Goal: Task Accomplishment & Management: Manage account settings

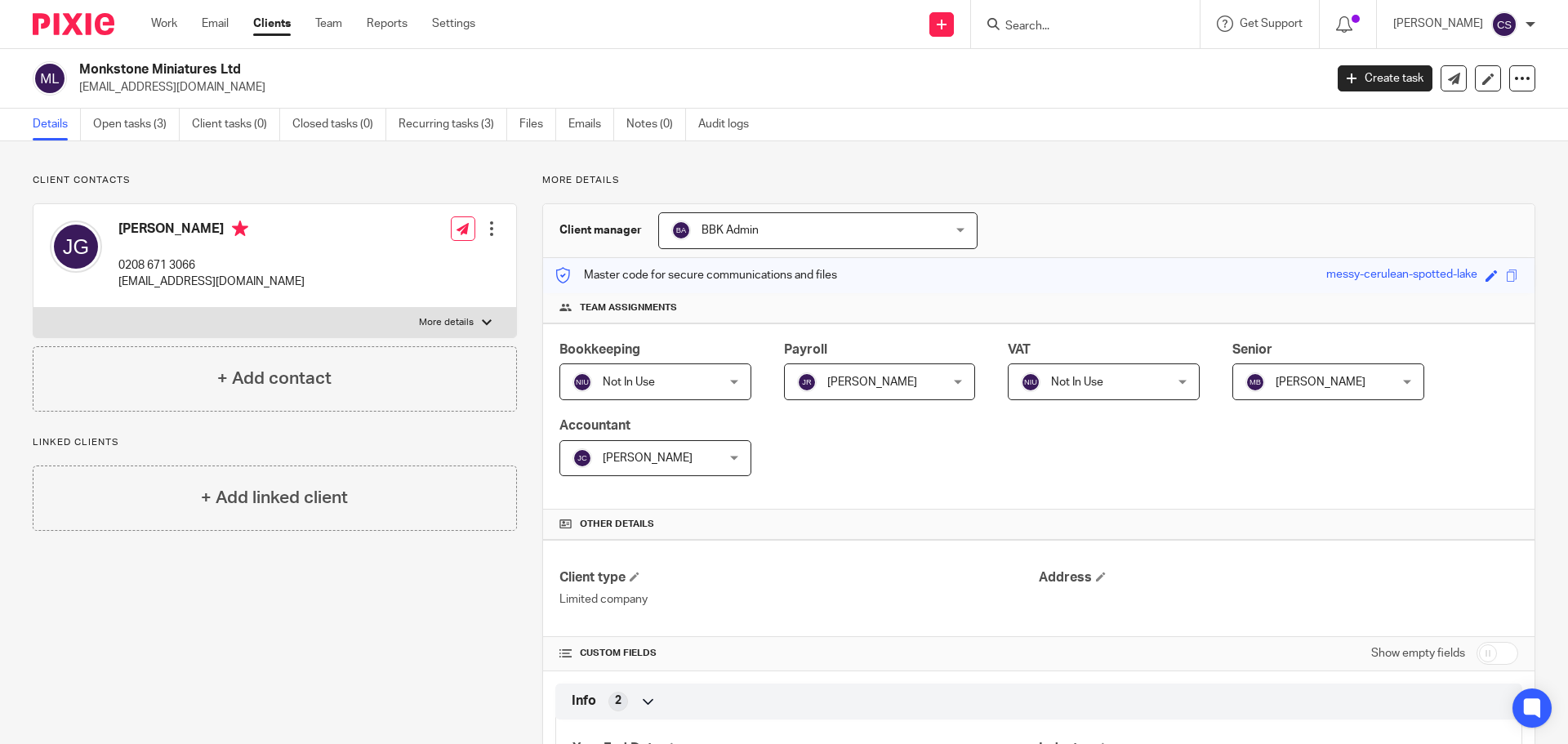
scroll to position [806, 0]
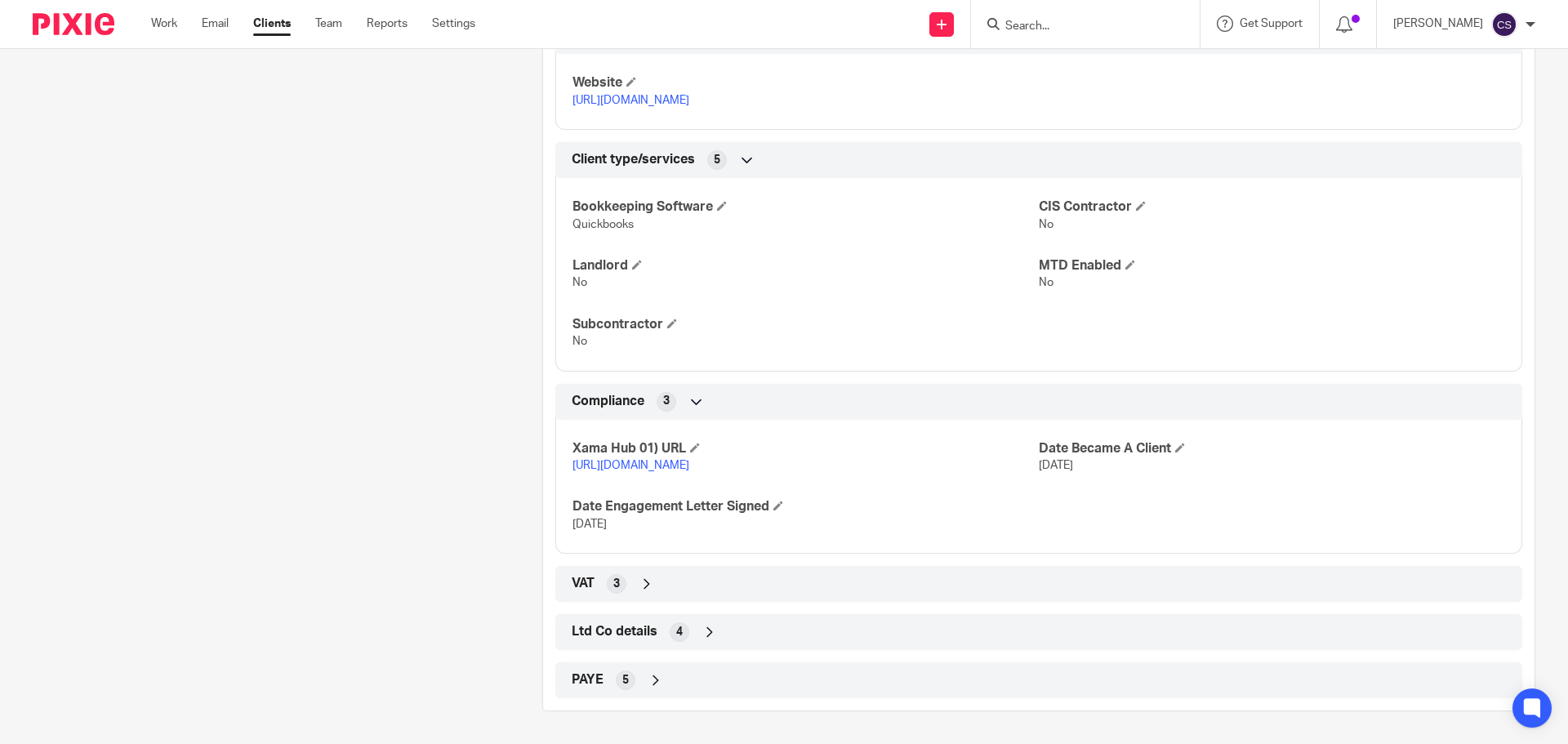
click at [1025, 33] on input "Search" at bounding box center [1077, 27] width 147 height 15
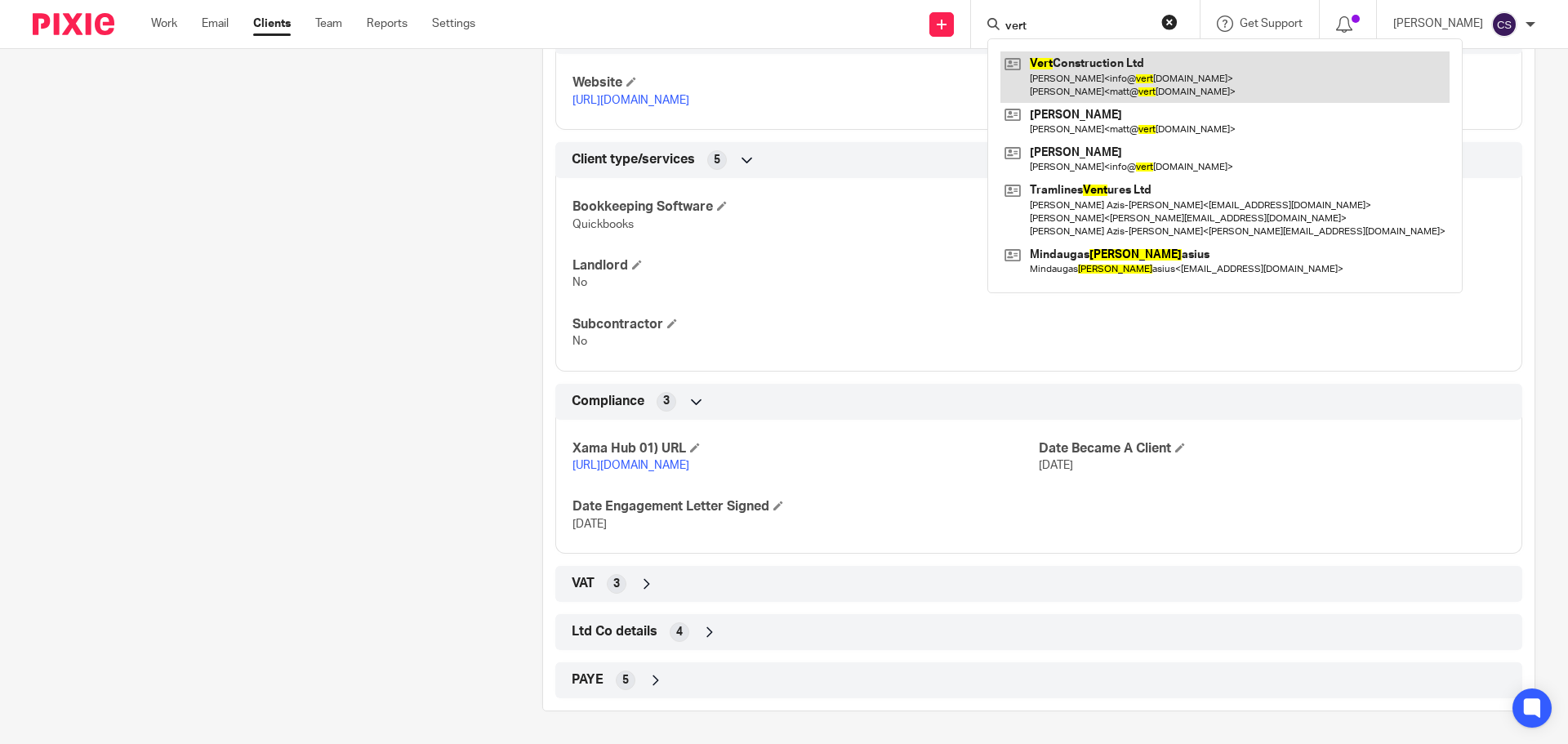
type input "vert"
click at [1046, 62] on link at bounding box center [1225, 77] width 449 height 51
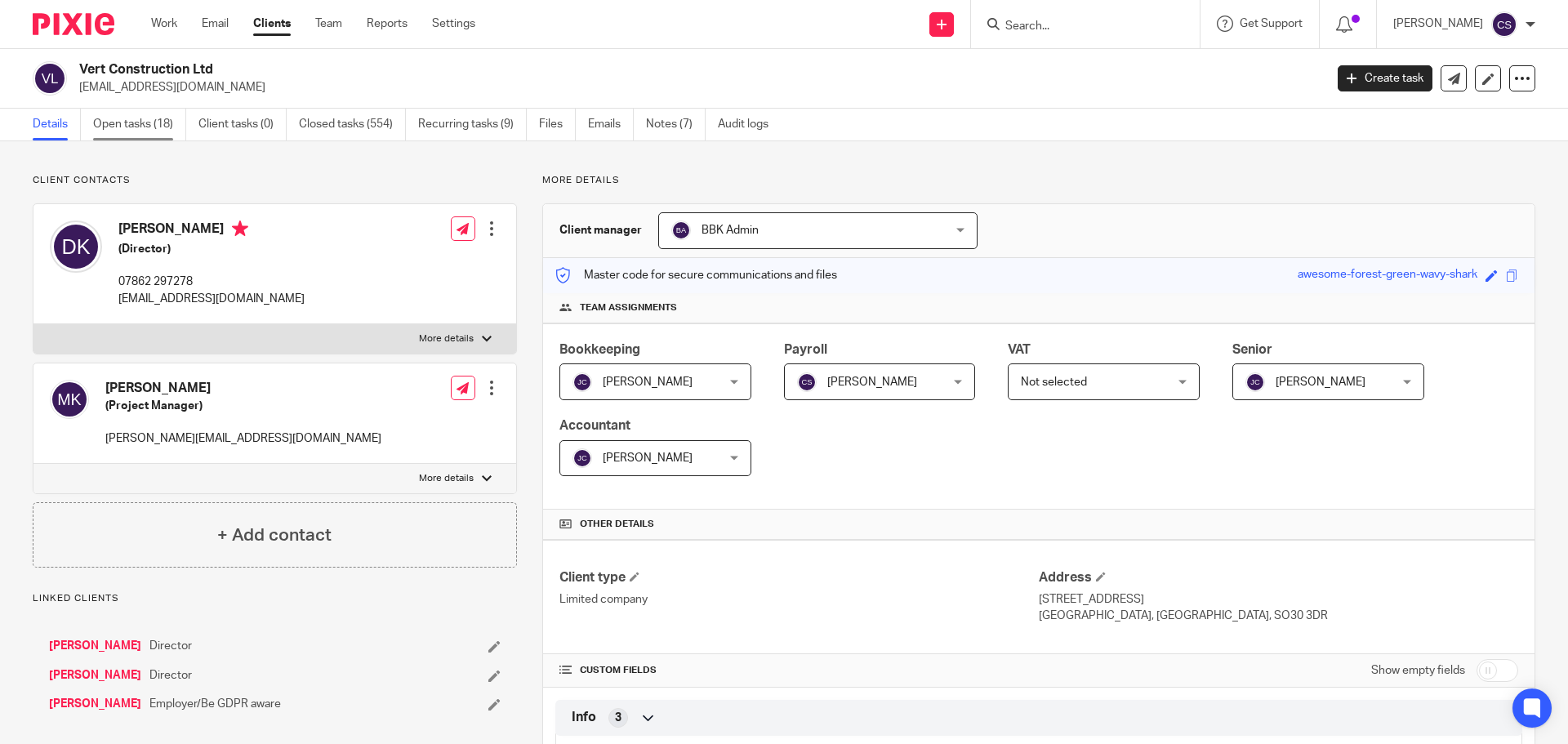
click at [129, 122] on link "Open tasks (18)" at bounding box center [140, 124] width 93 height 32
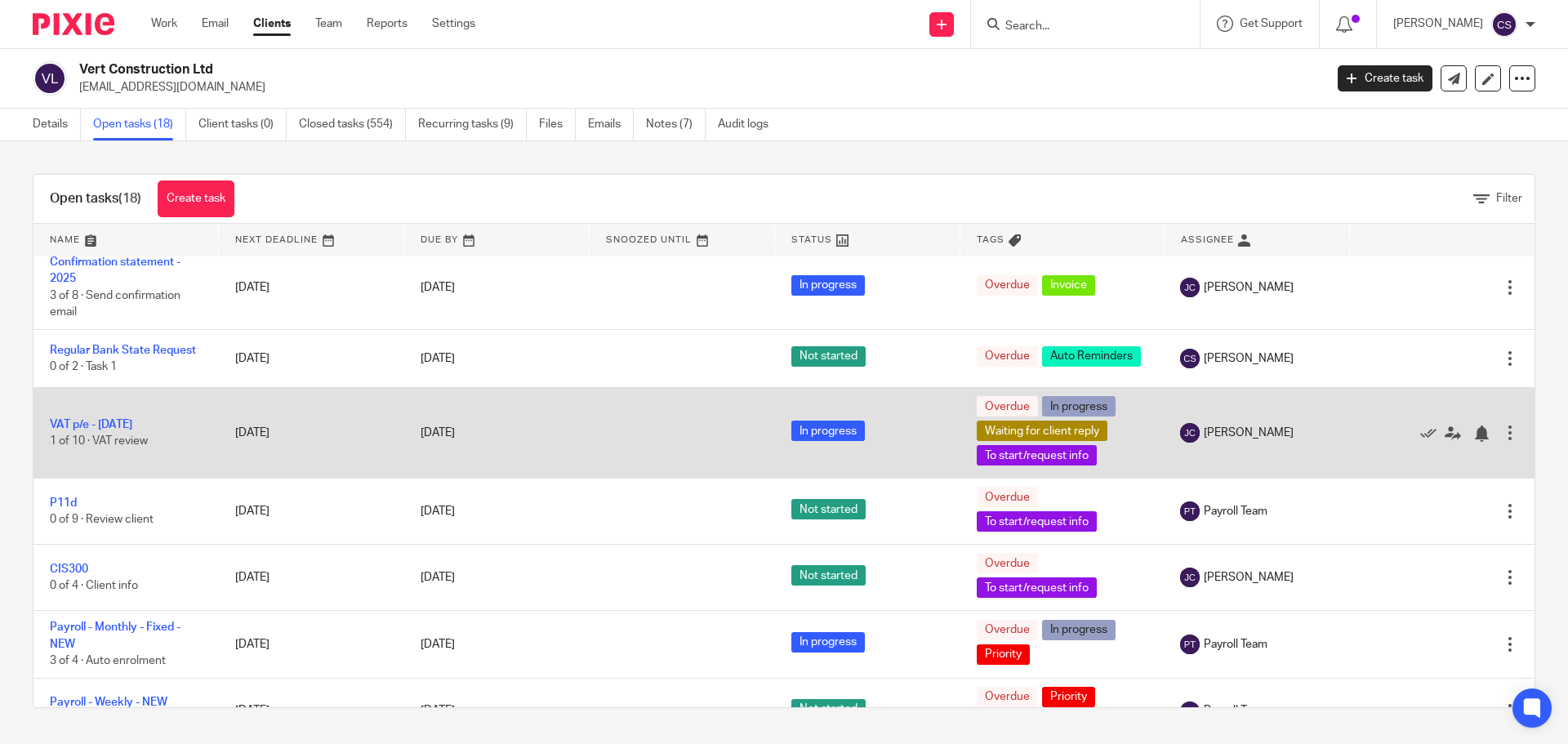
scroll to position [490, 0]
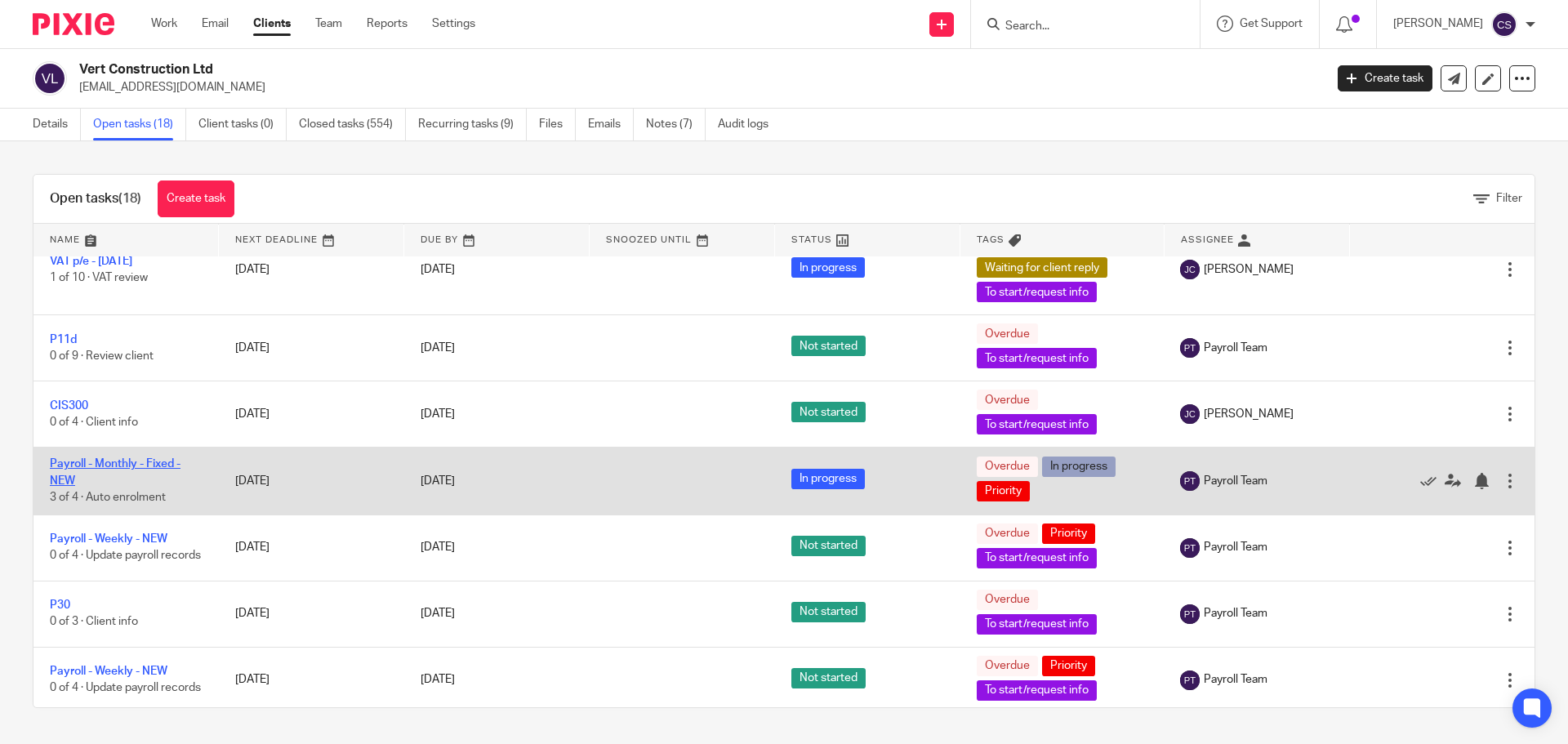
click at [147, 482] on link "Payroll - Monthly - Fixed - NEW" at bounding box center [115, 471] width 131 height 28
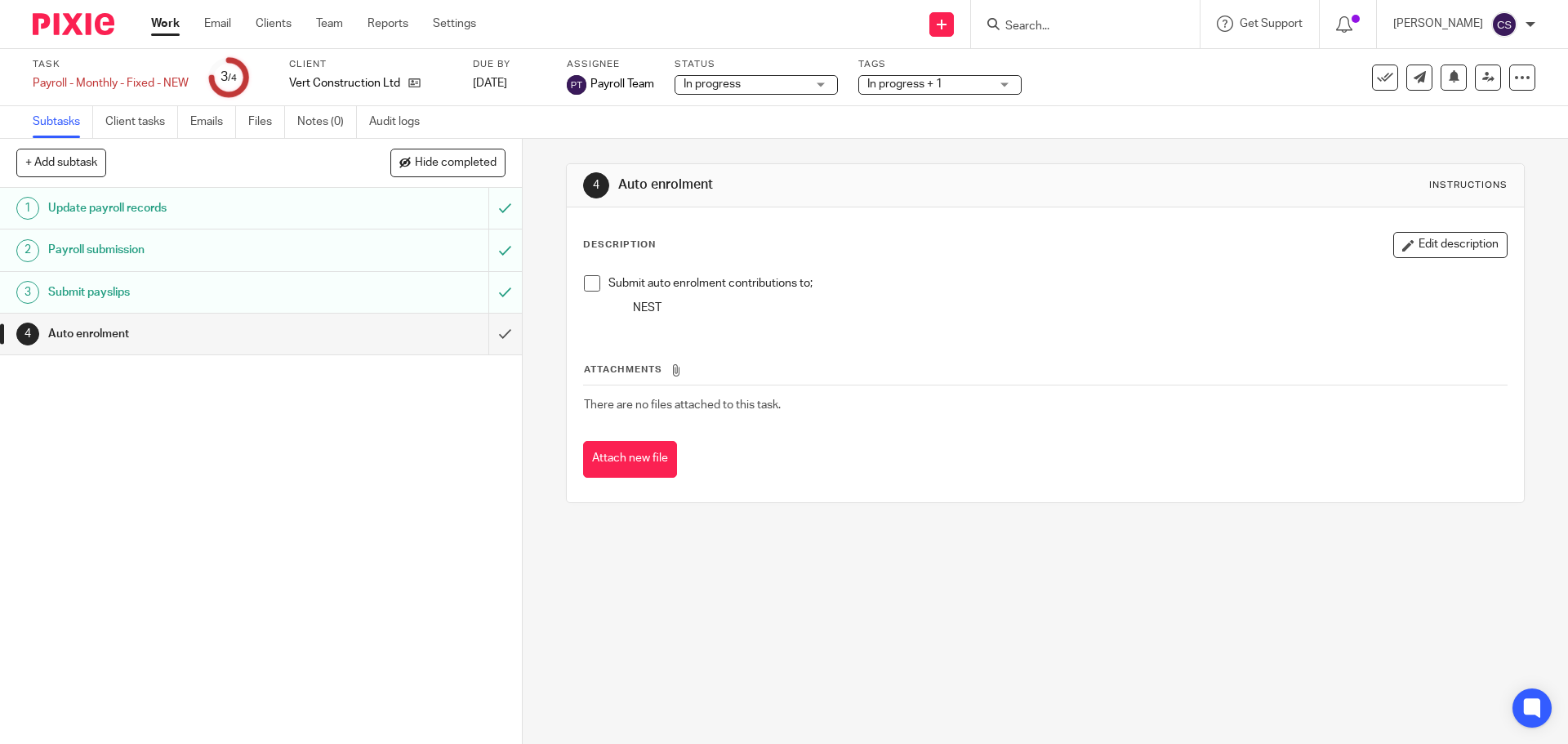
click at [588, 283] on span at bounding box center [592, 284] width 17 height 17
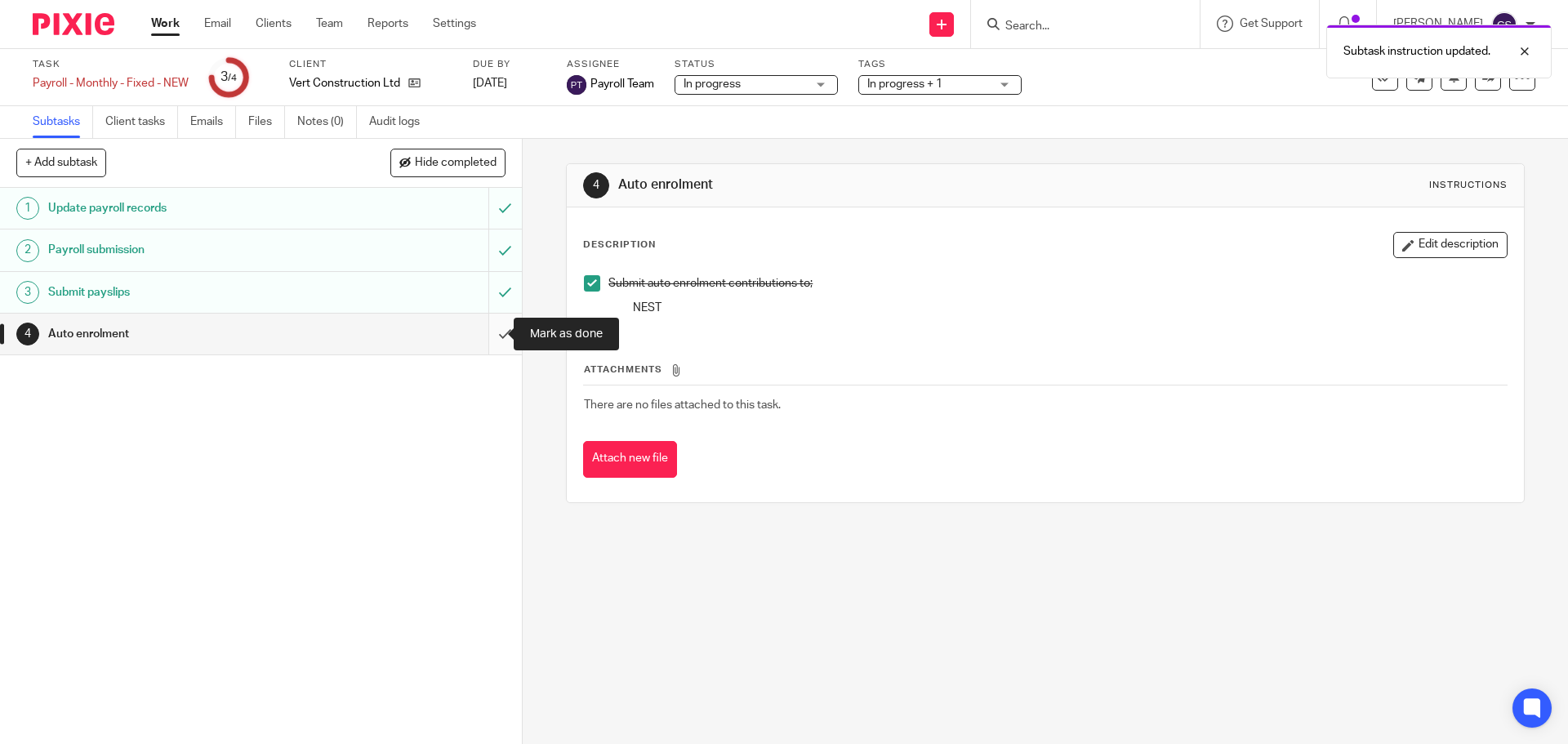
click at [487, 333] on input "submit" at bounding box center [260, 334] width 522 height 41
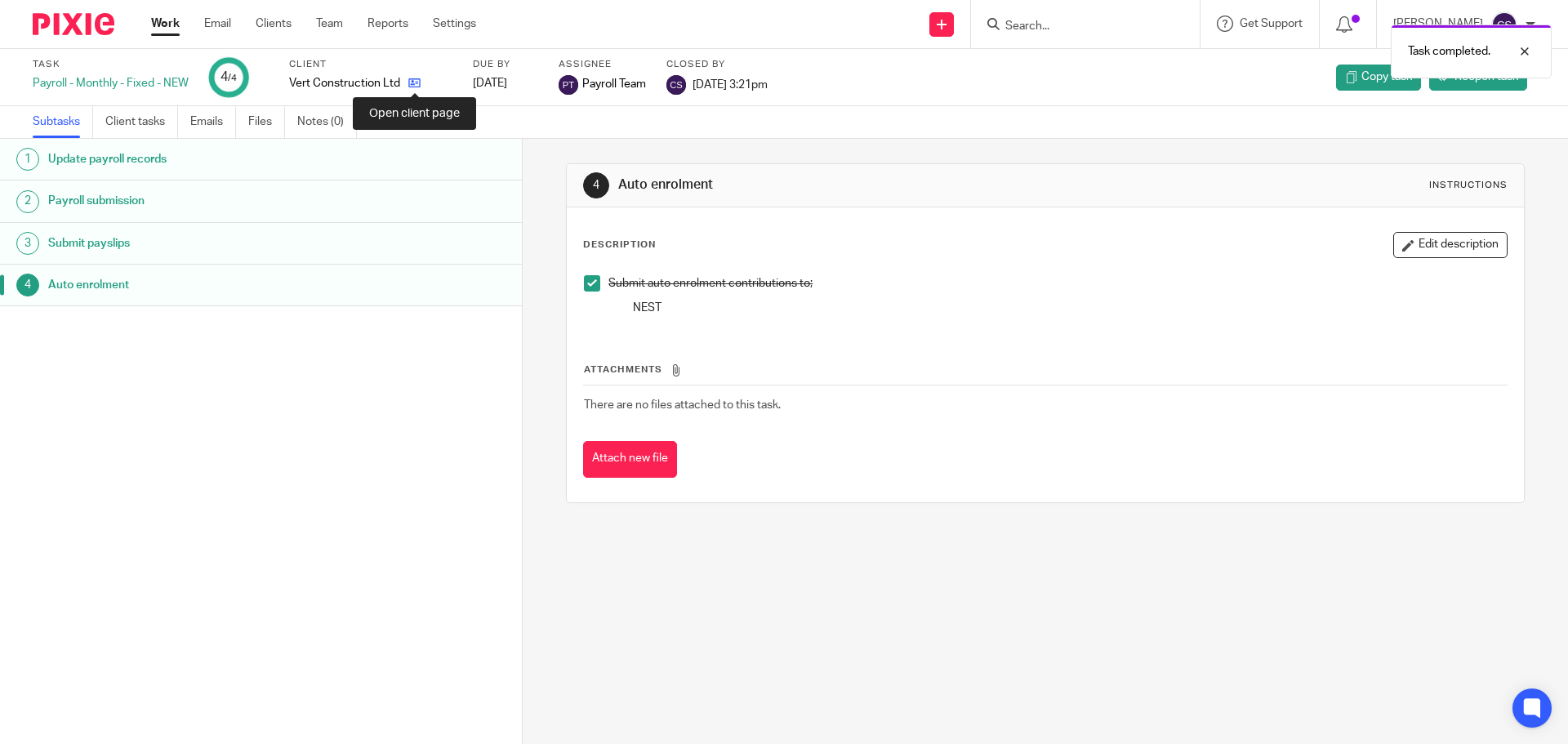
click at [412, 83] on icon at bounding box center [414, 83] width 13 height 13
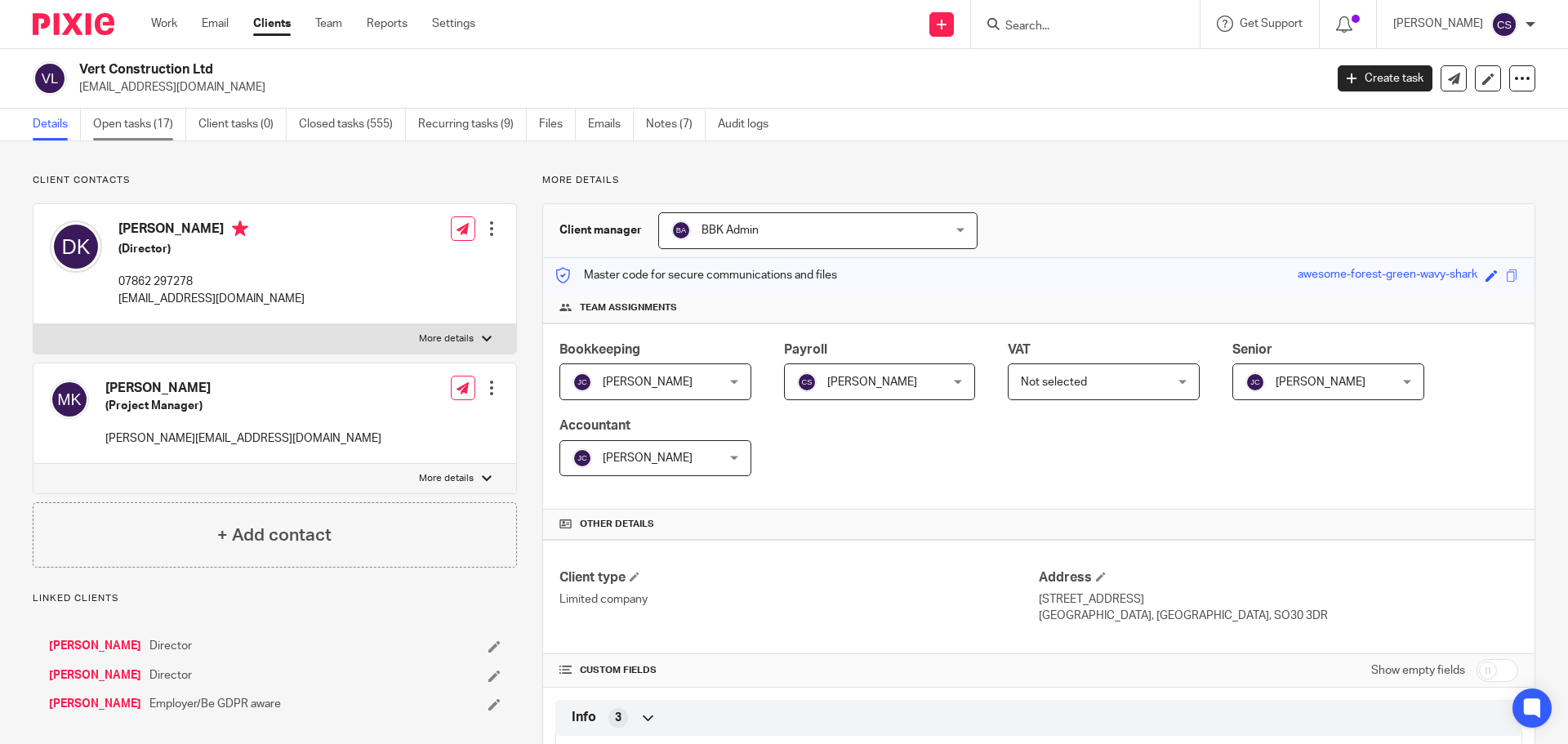
click at [129, 124] on link "Open tasks (17)" at bounding box center [140, 124] width 93 height 32
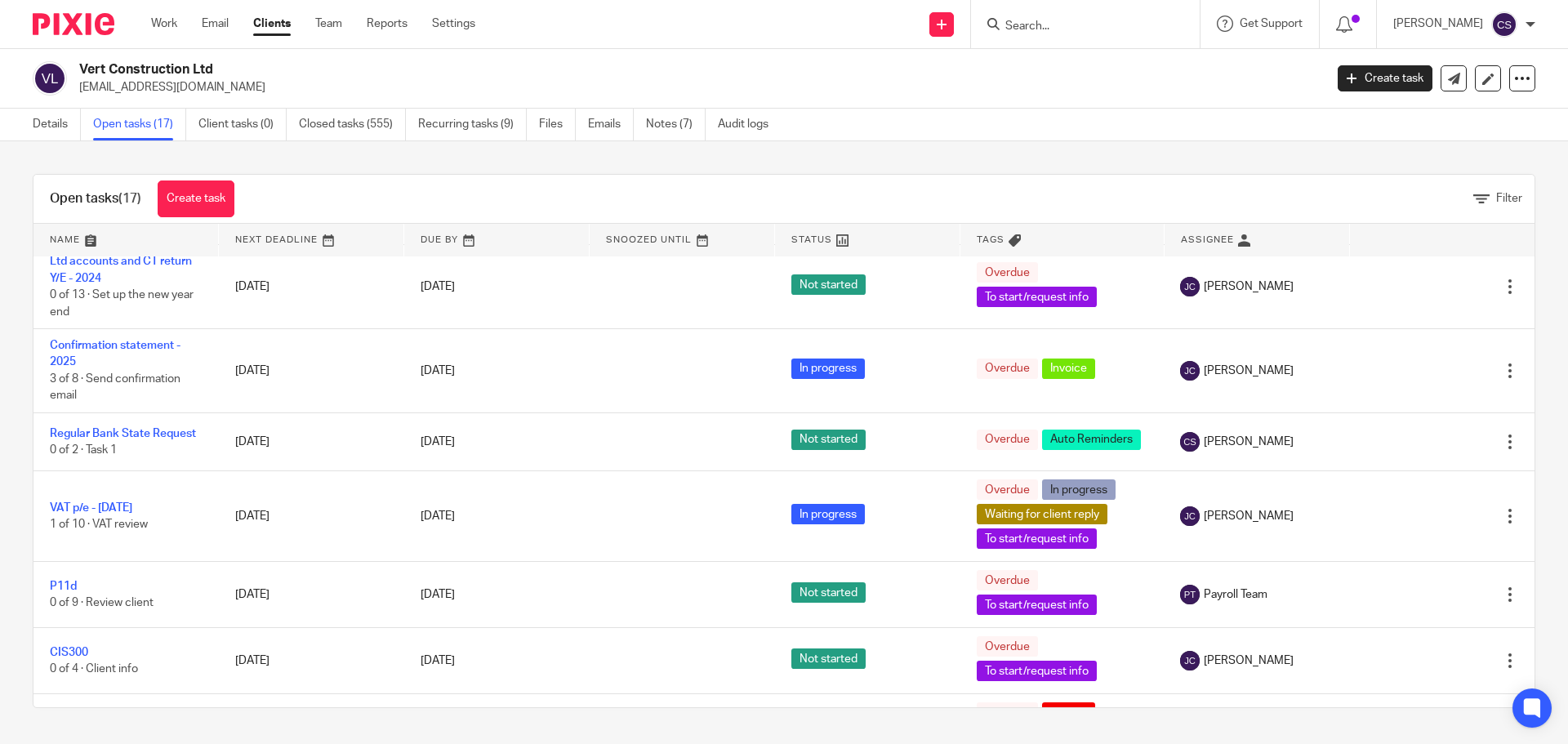
scroll to position [245, 0]
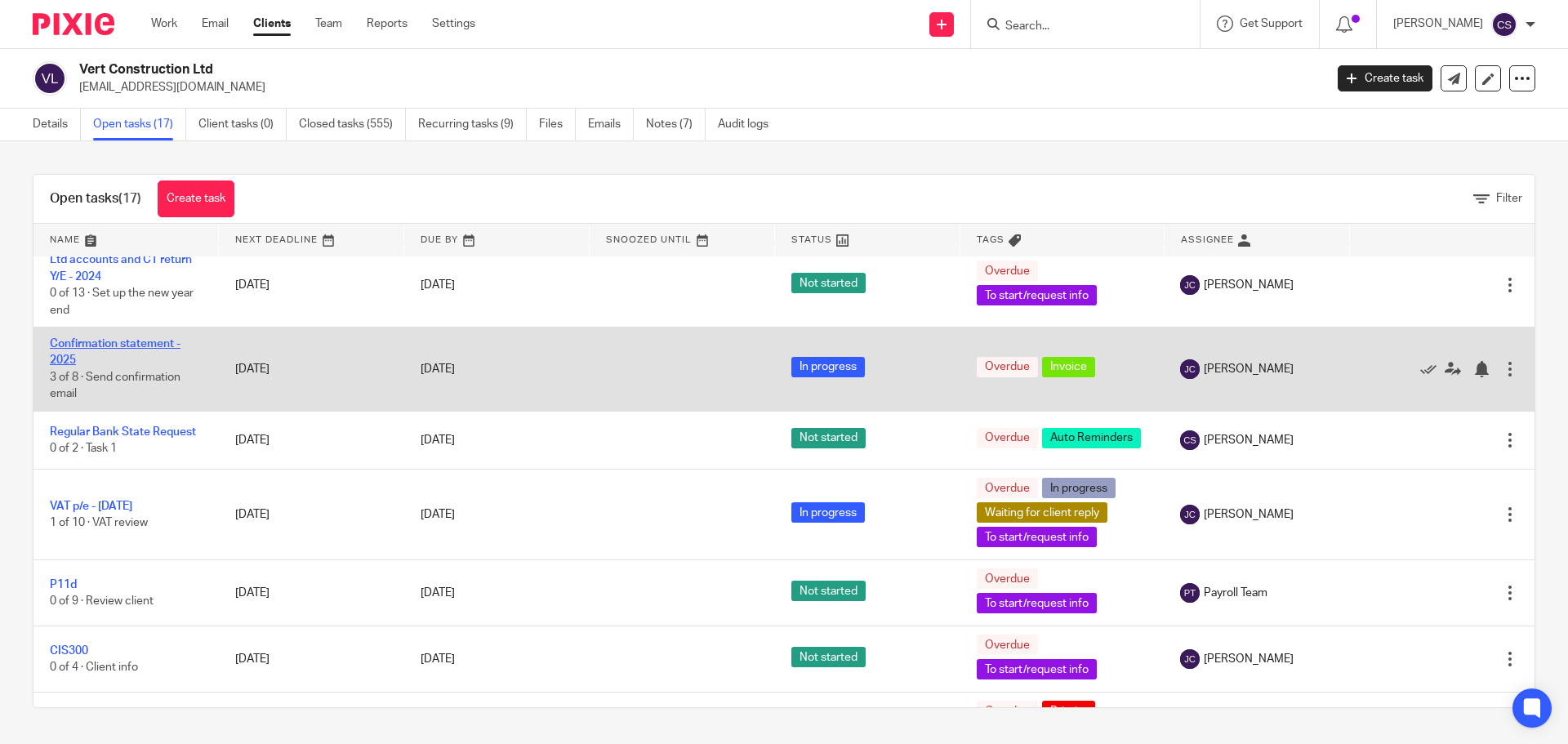
click at [148, 349] on link "Confirmation statement - 2025" at bounding box center [115, 351] width 131 height 28
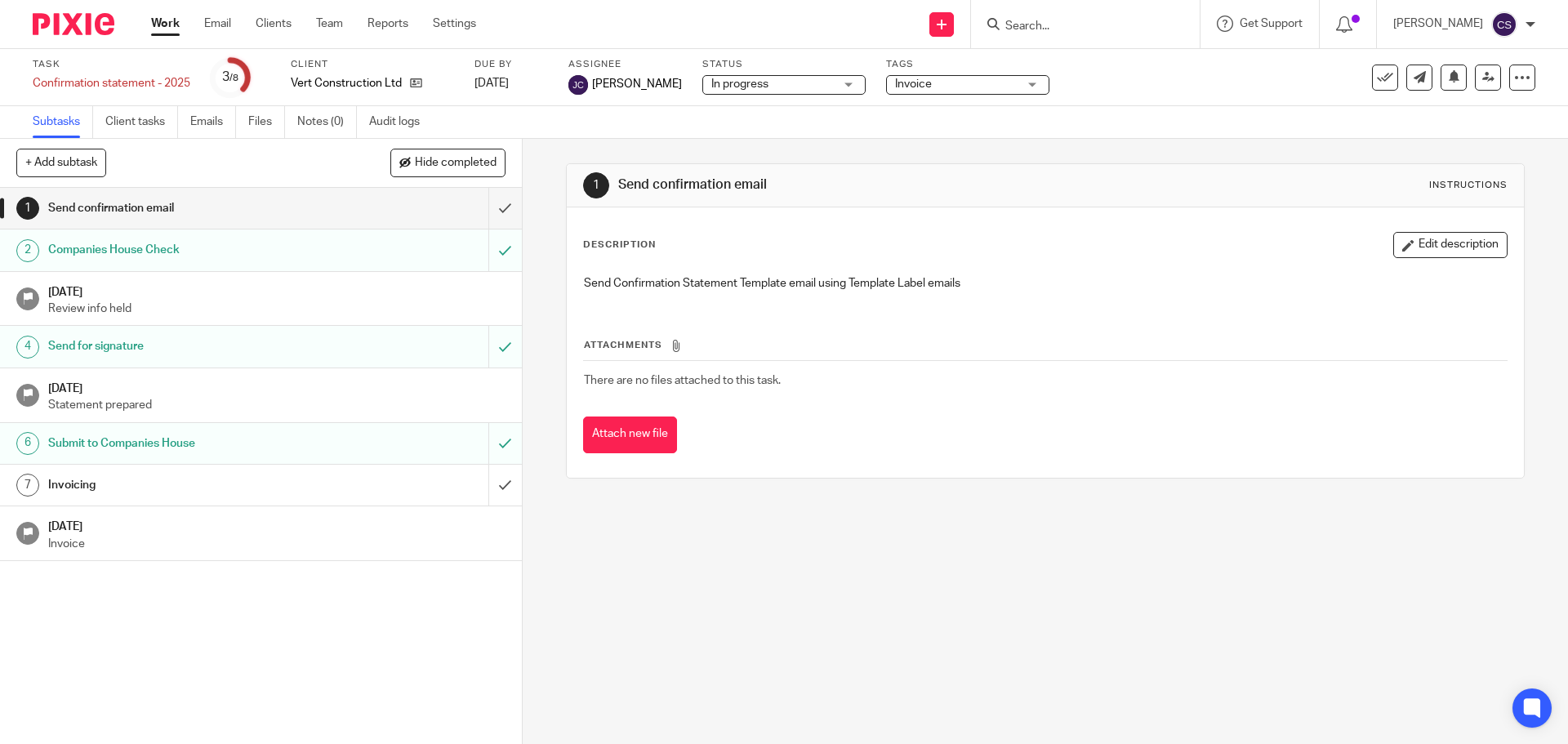
click at [250, 489] on h1 "Invoicing" at bounding box center [189, 485] width 283 height 24
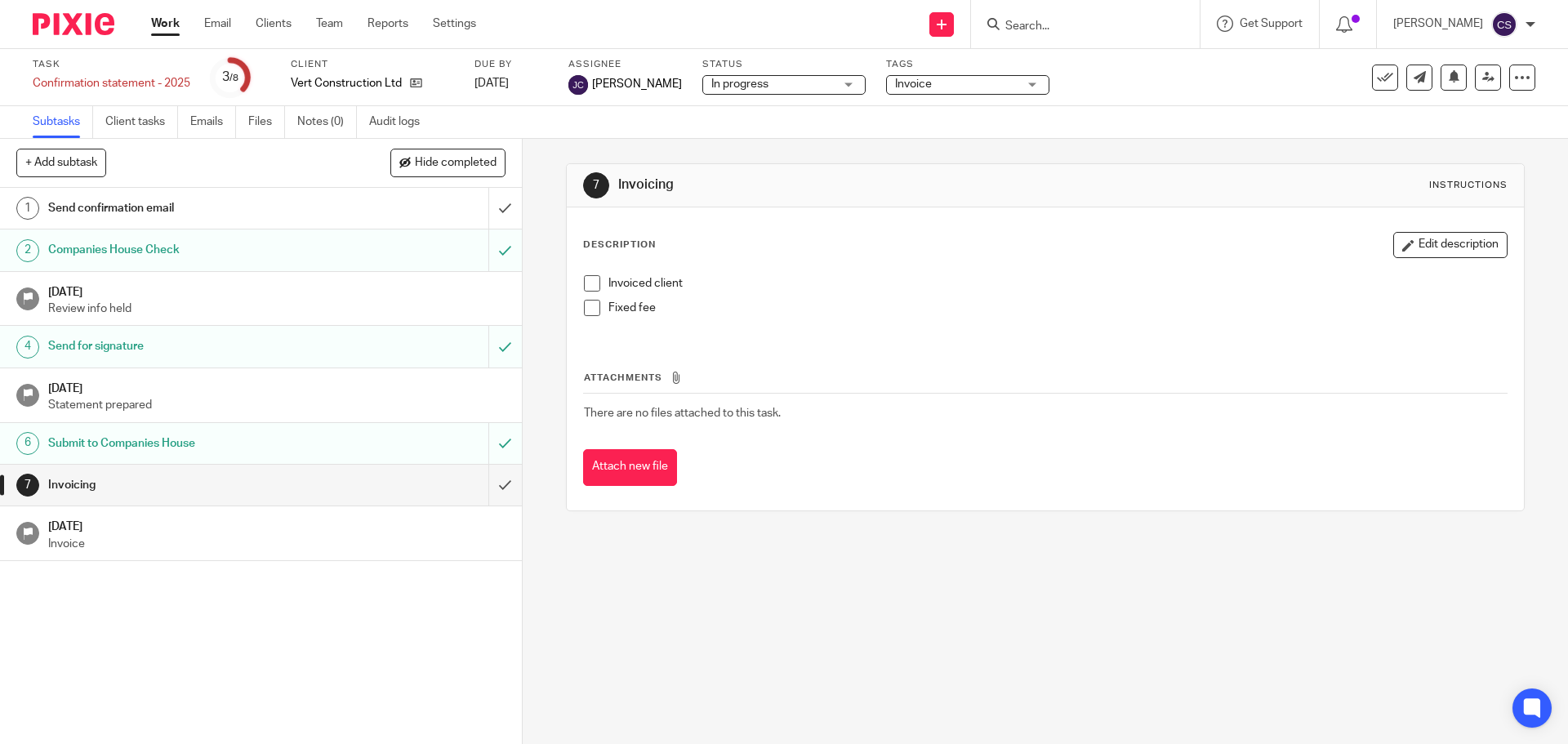
click at [589, 304] on span at bounding box center [592, 308] width 17 height 17
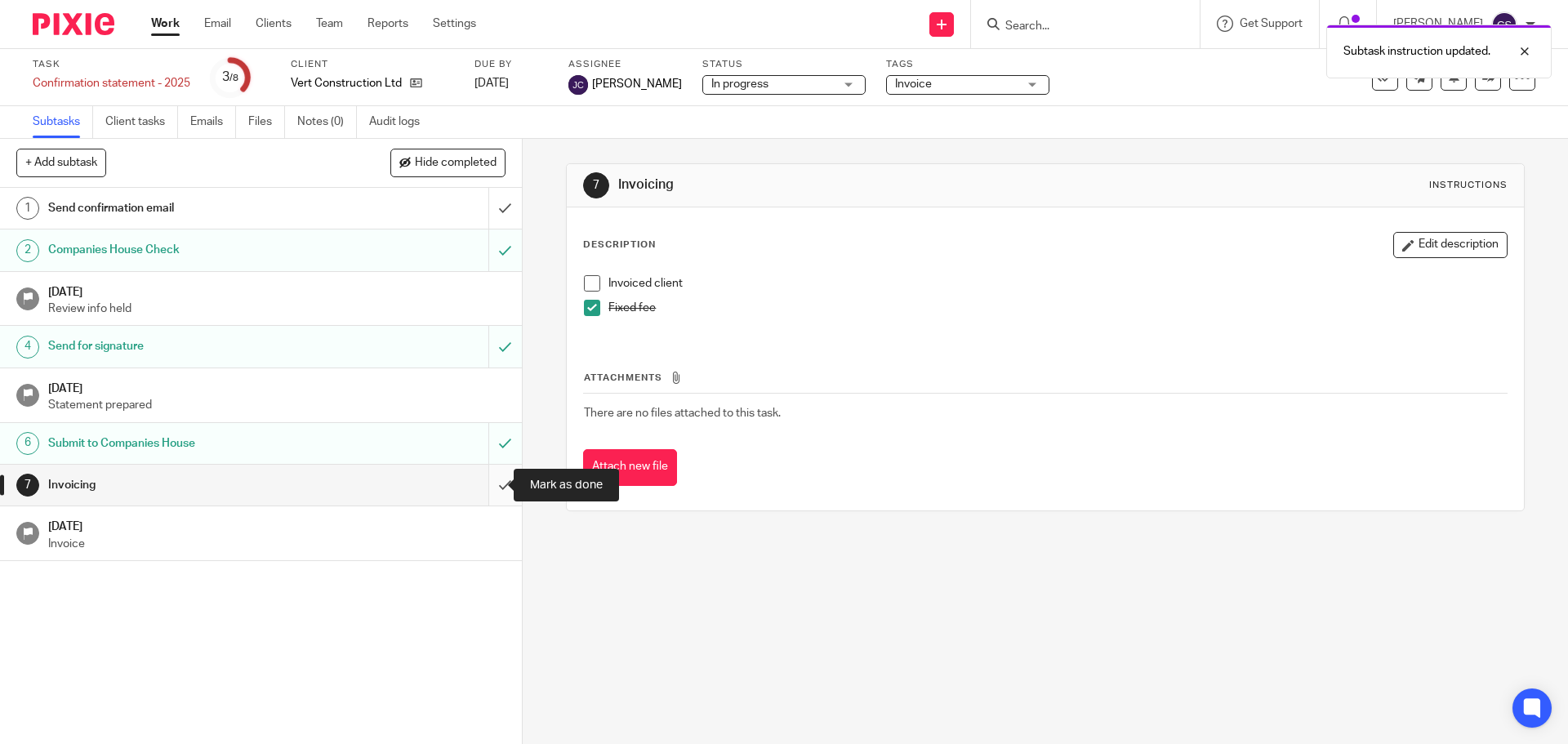
click at [488, 480] on input "submit" at bounding box center [260, 485] width 522 height 41
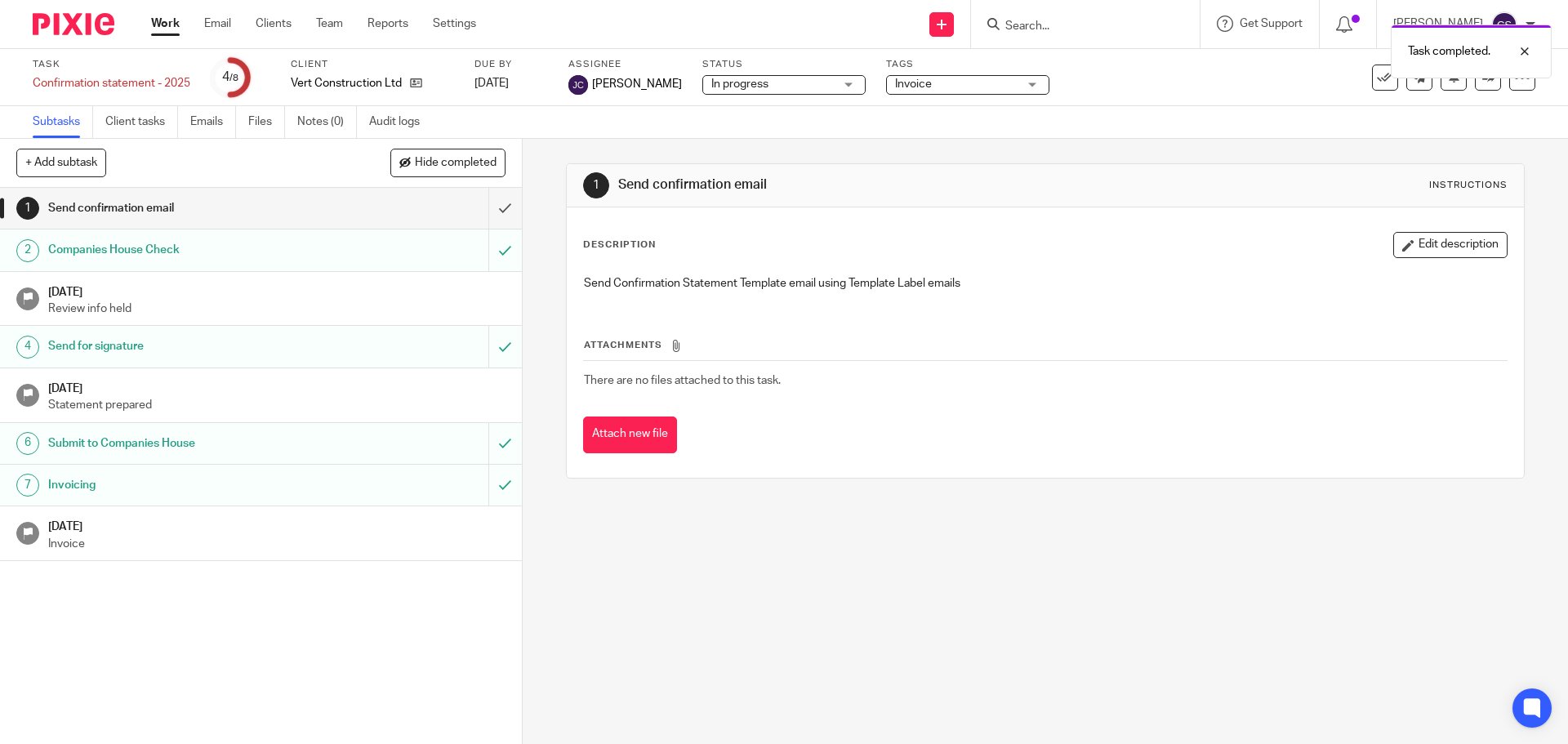
click at [1371, 78] on div "Task completed." at bounding box center [1167, 48] width 768 height 62
click at [1377, 78] on icon at bounding box center [1385, 78] width 17 height 17
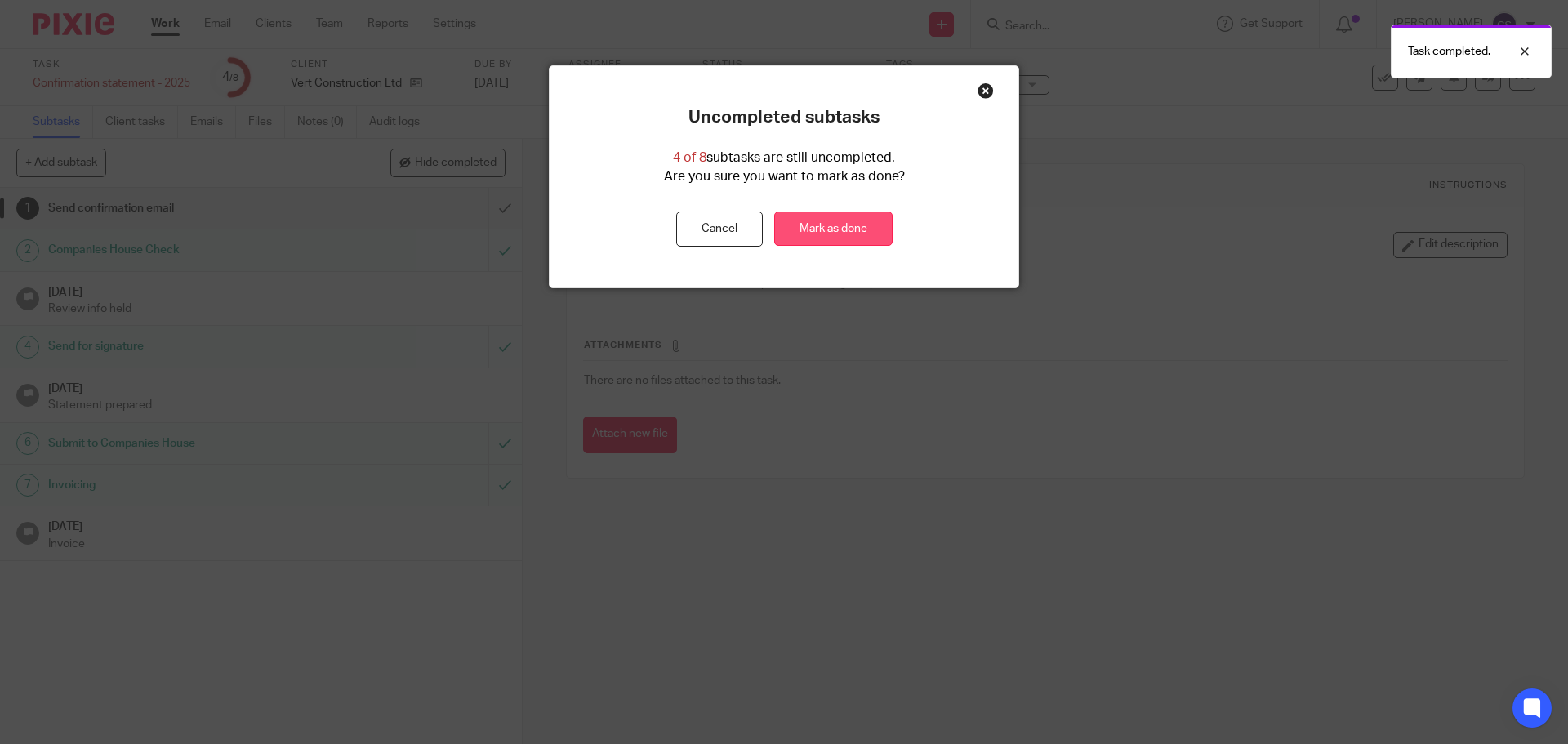
click at [851, 229] on link "Mark as done" at bounding box center [834, 229] width 118 height 35
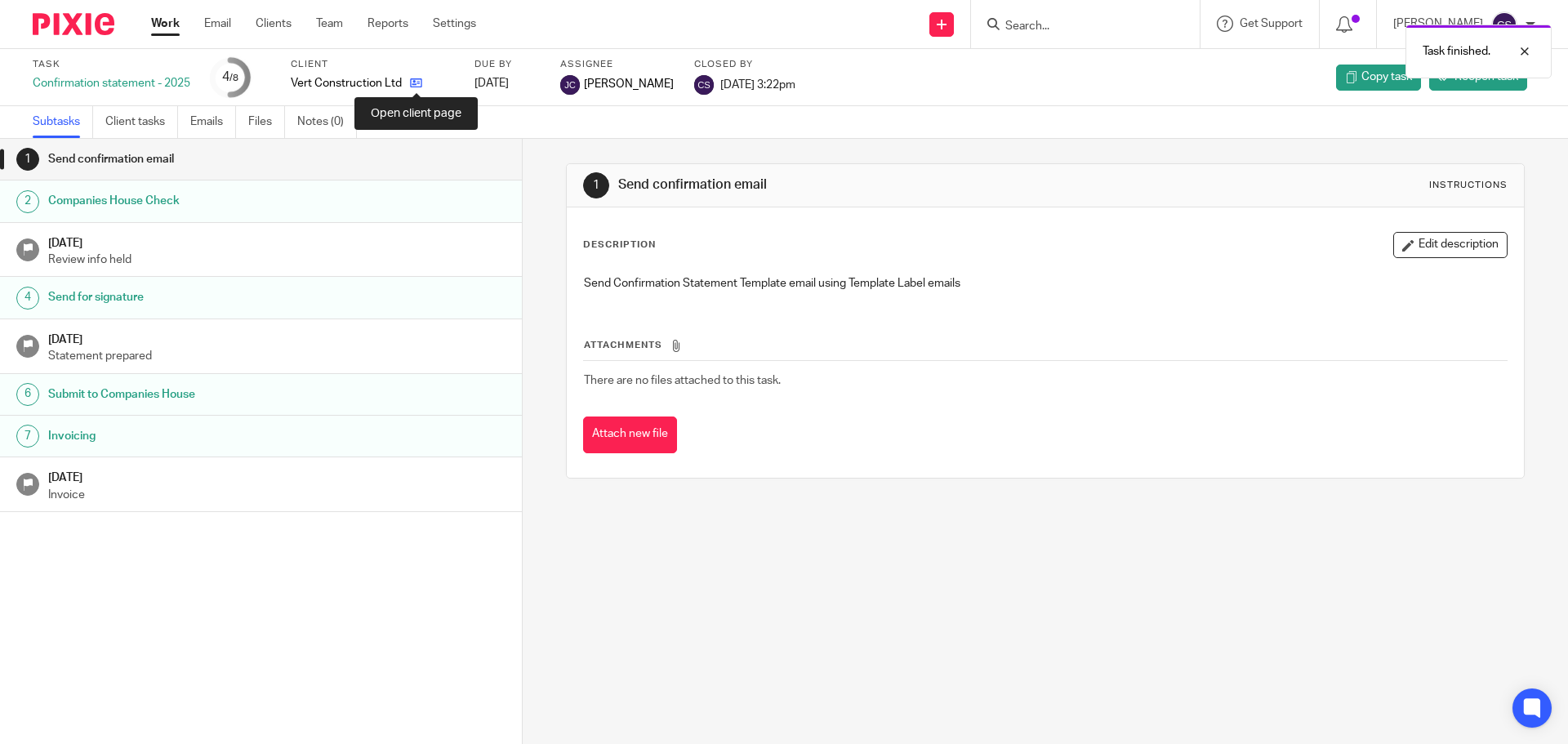
click at [419, 85] on icon at bounding box center [416, 83] width 13 height 13
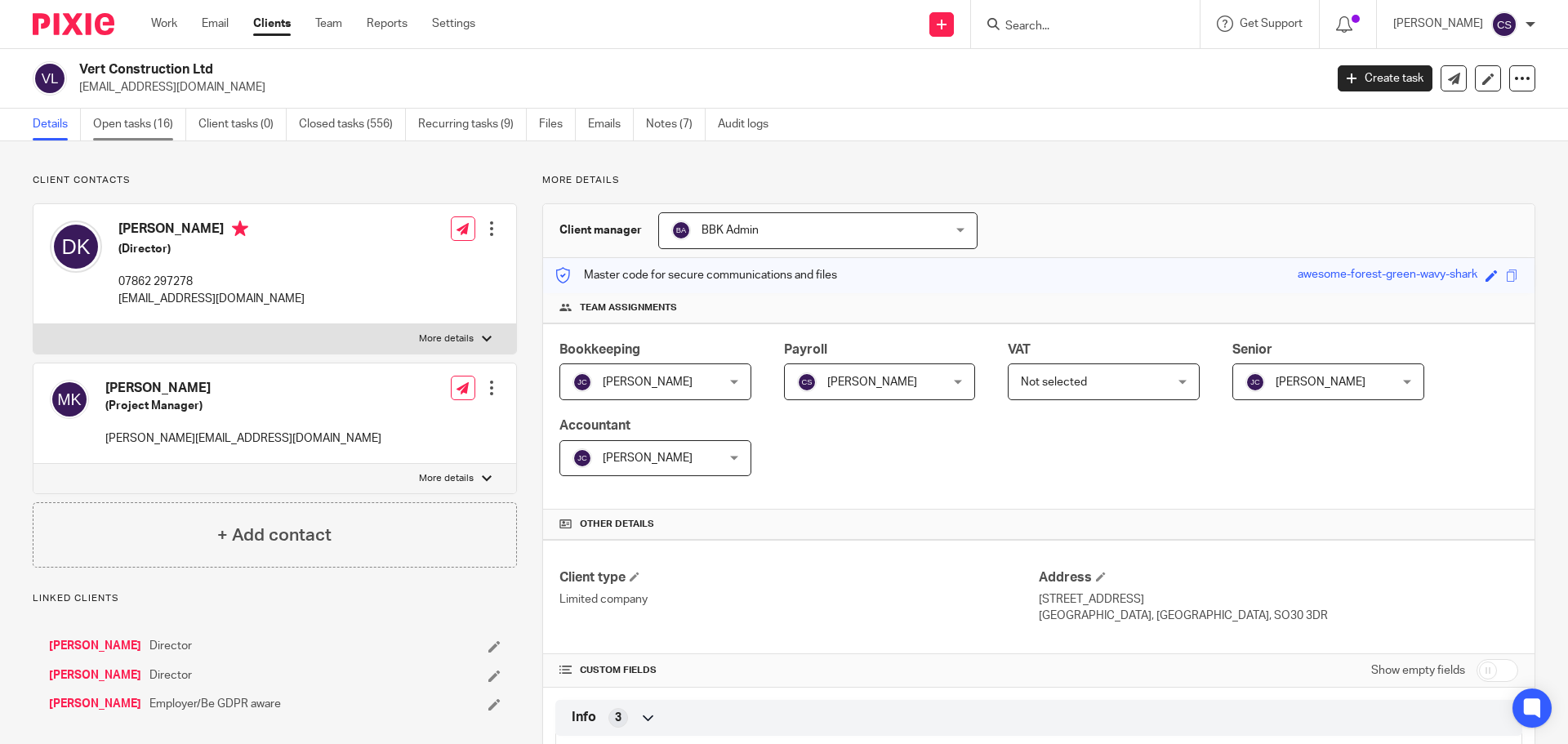
click at [144, 122] on link "Open tasks (16)" at bounding box center [140, 124] width 93 height 32
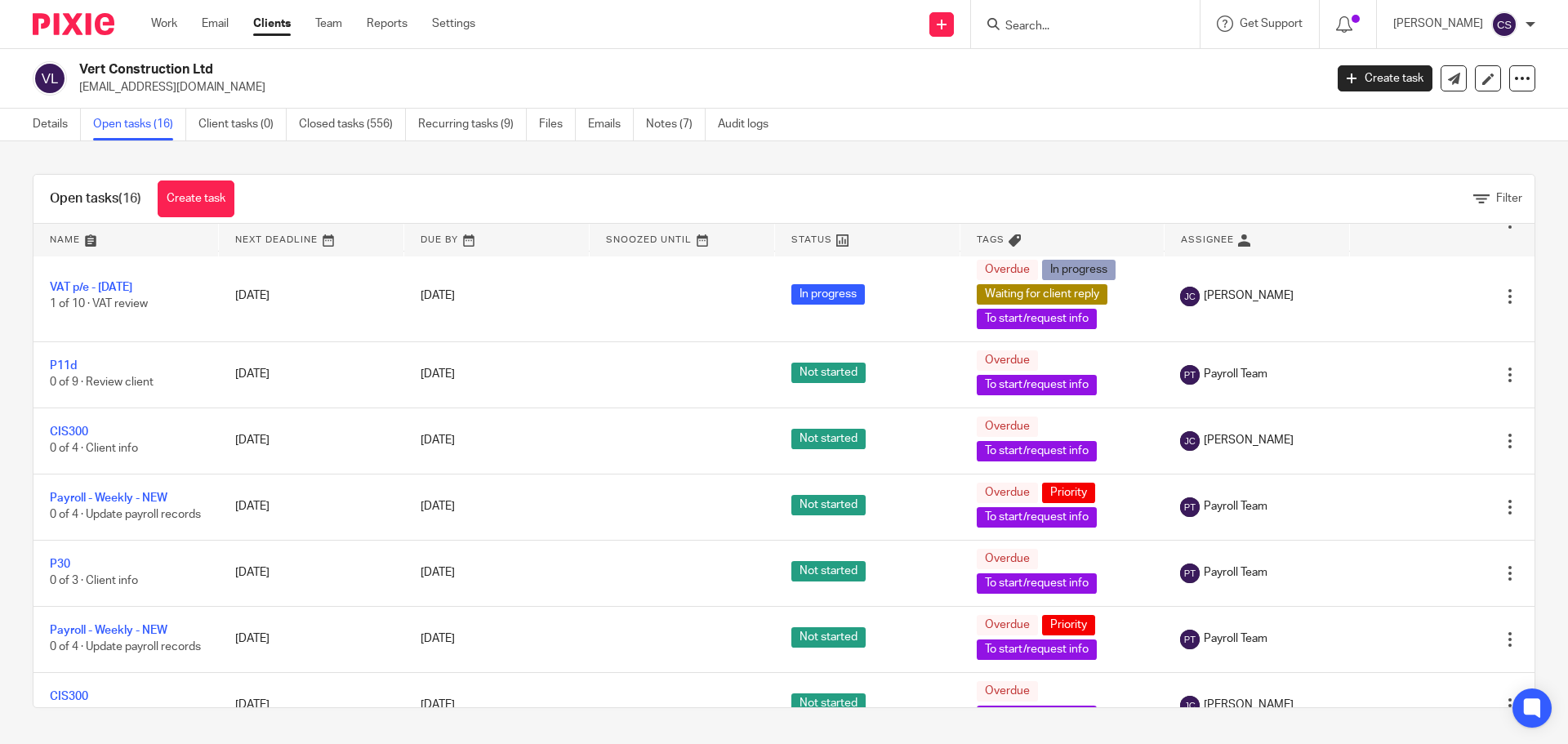
scroll to position [408, 0]
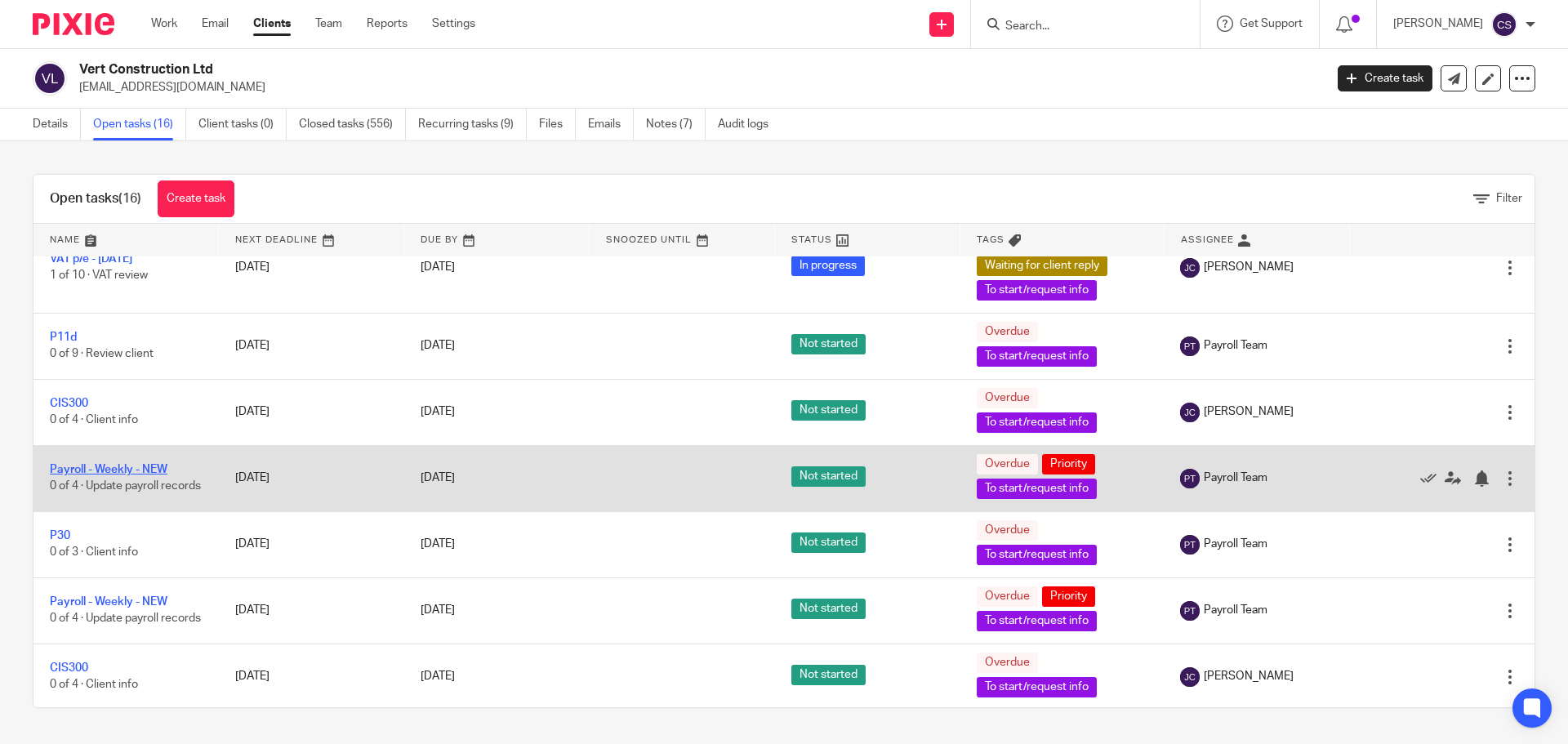
click at [127, 475] on link "Payroll - Weekly - NEW" at bounding box center [108, 470] width 118 height 12
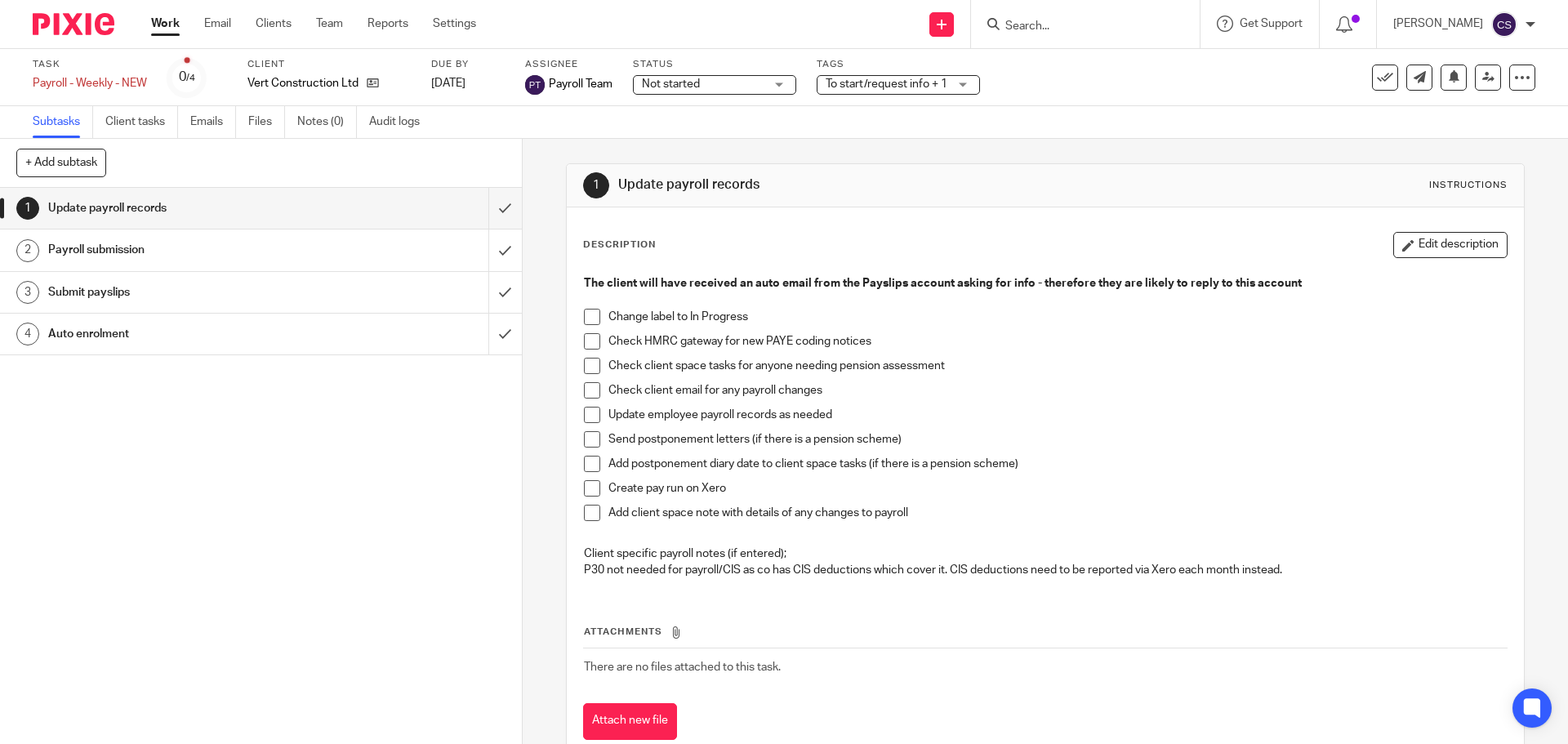
click at [700, 85] on span "Not started" at bounding box center [670, 84] width 58 height 12
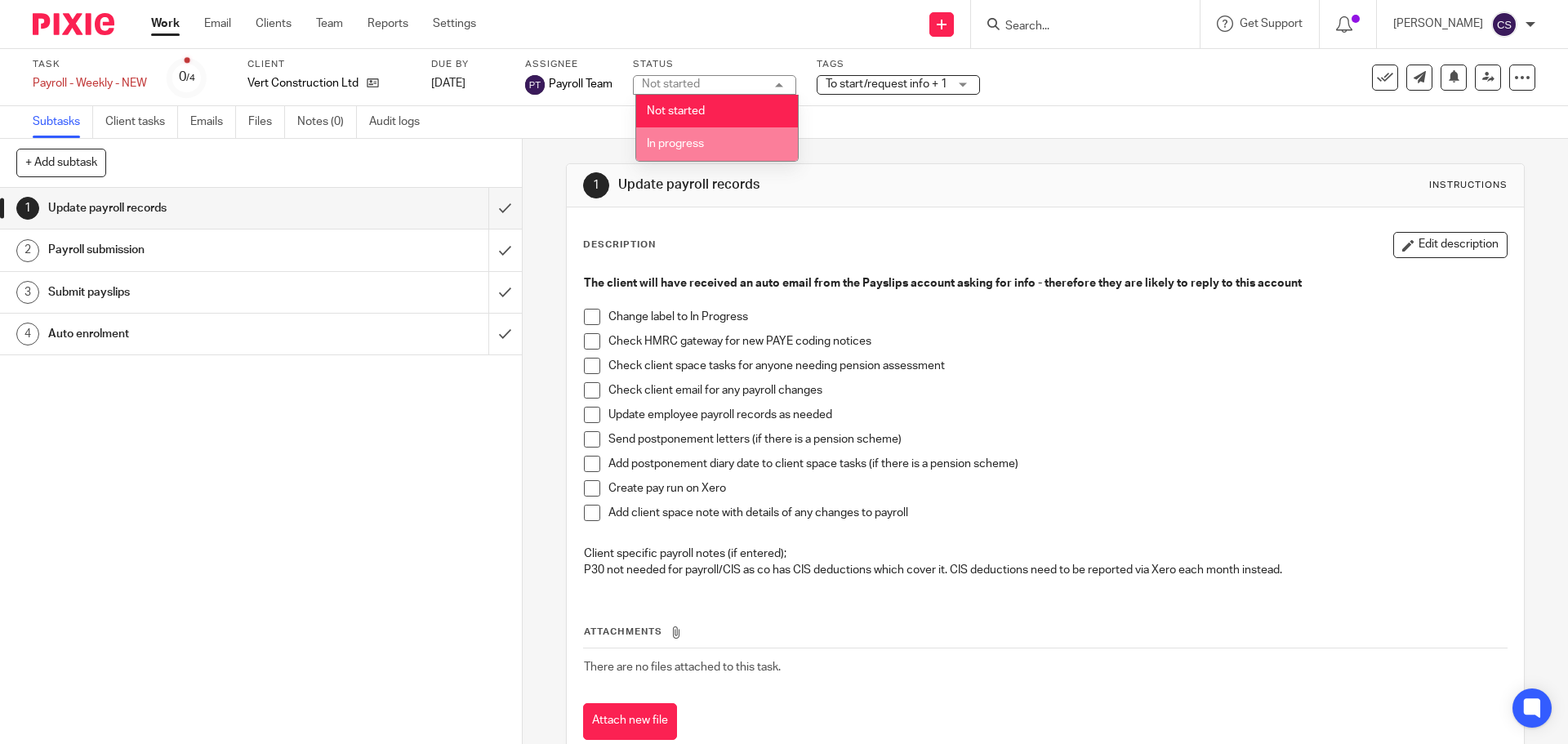
click at [683, 143] on span "In progress" at bounding box center [675, 143] width 58 height 12
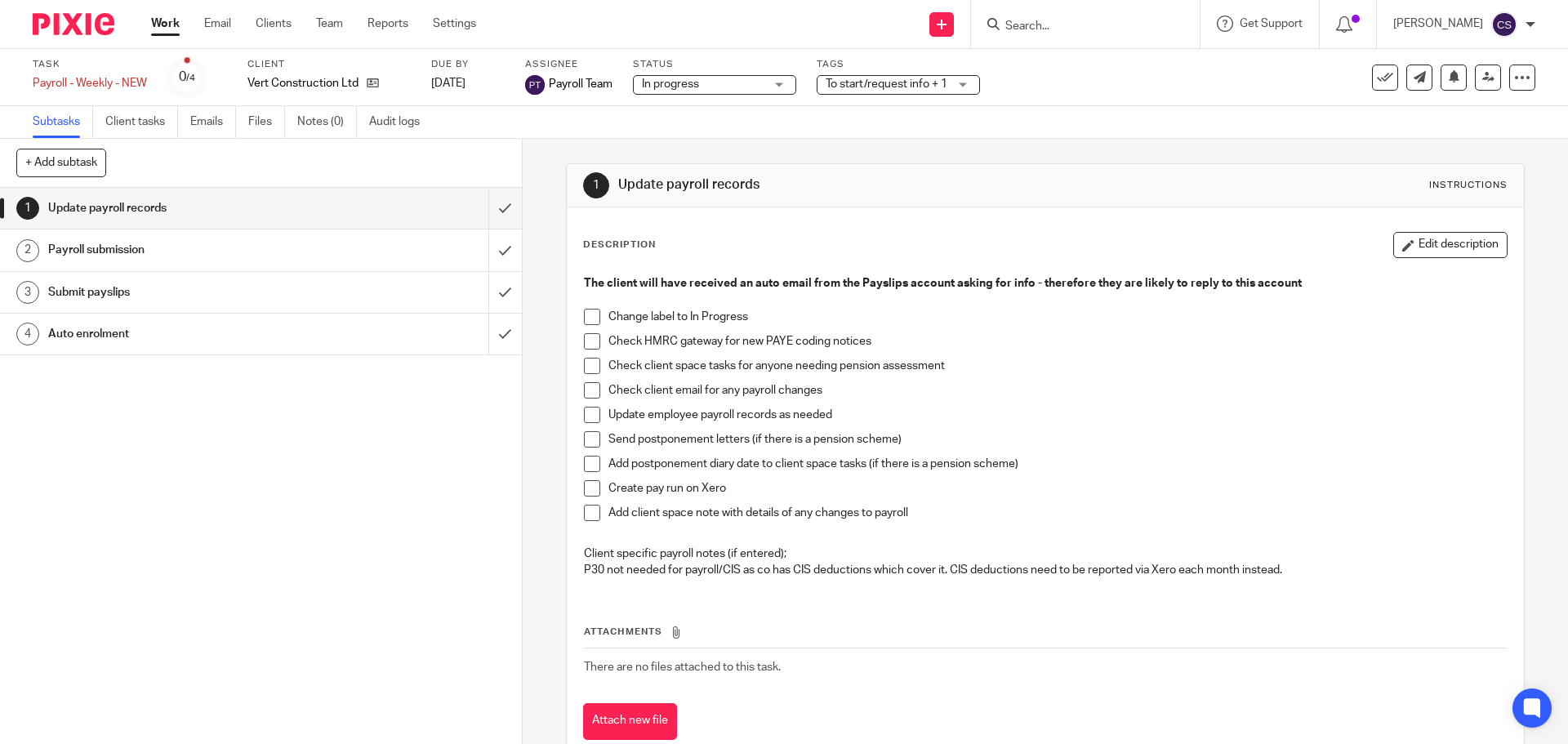
click at [859, 87] on span "To start/request info + 1" at bounding box center [886, 84] width 122 height 12
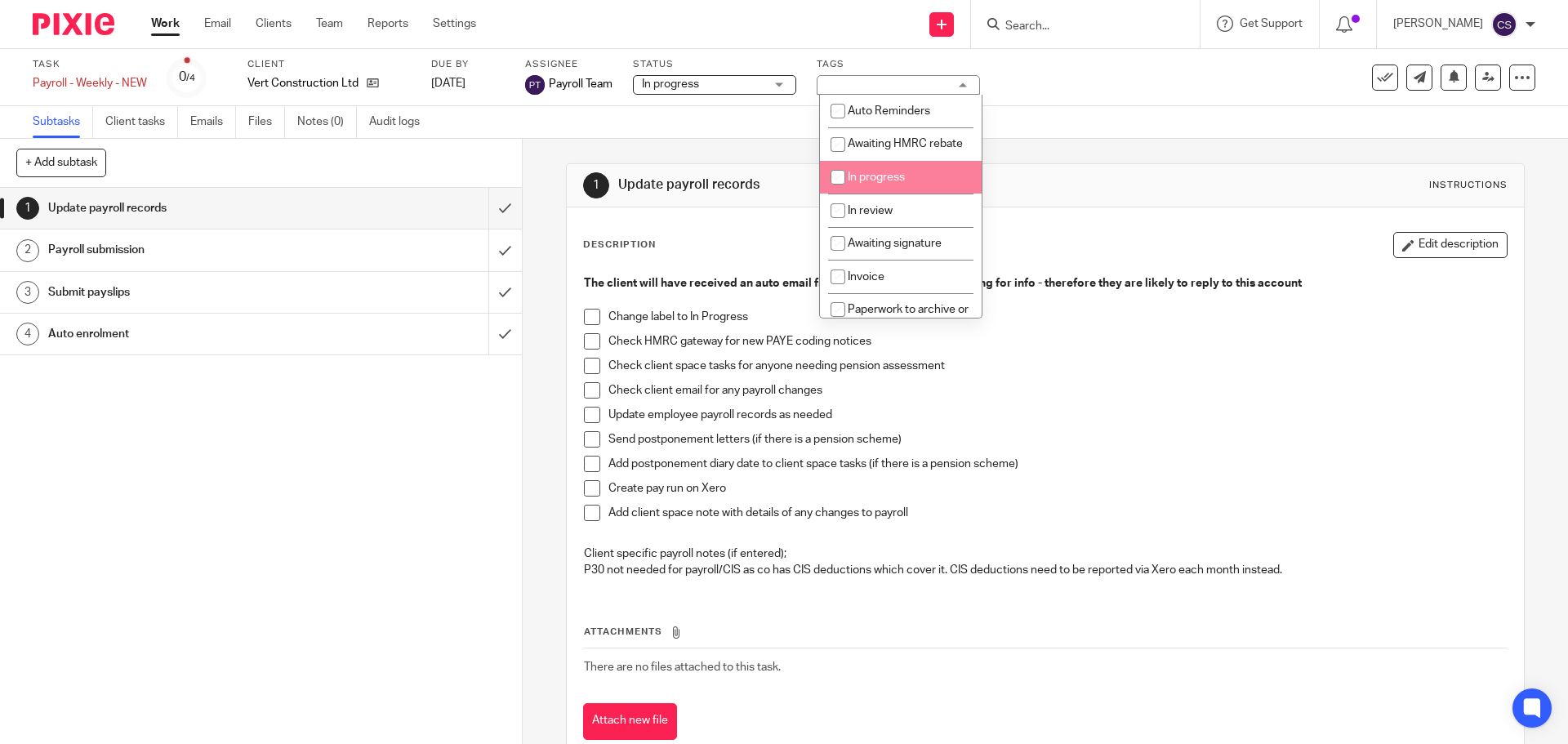
click at [876, 183] on span "In progress" at bounding box center [876, 178] width 58 height 12
checkbox input "true"
click at [487, 209] on input "submit" at bounding box center [260, 208] width 522 height 41
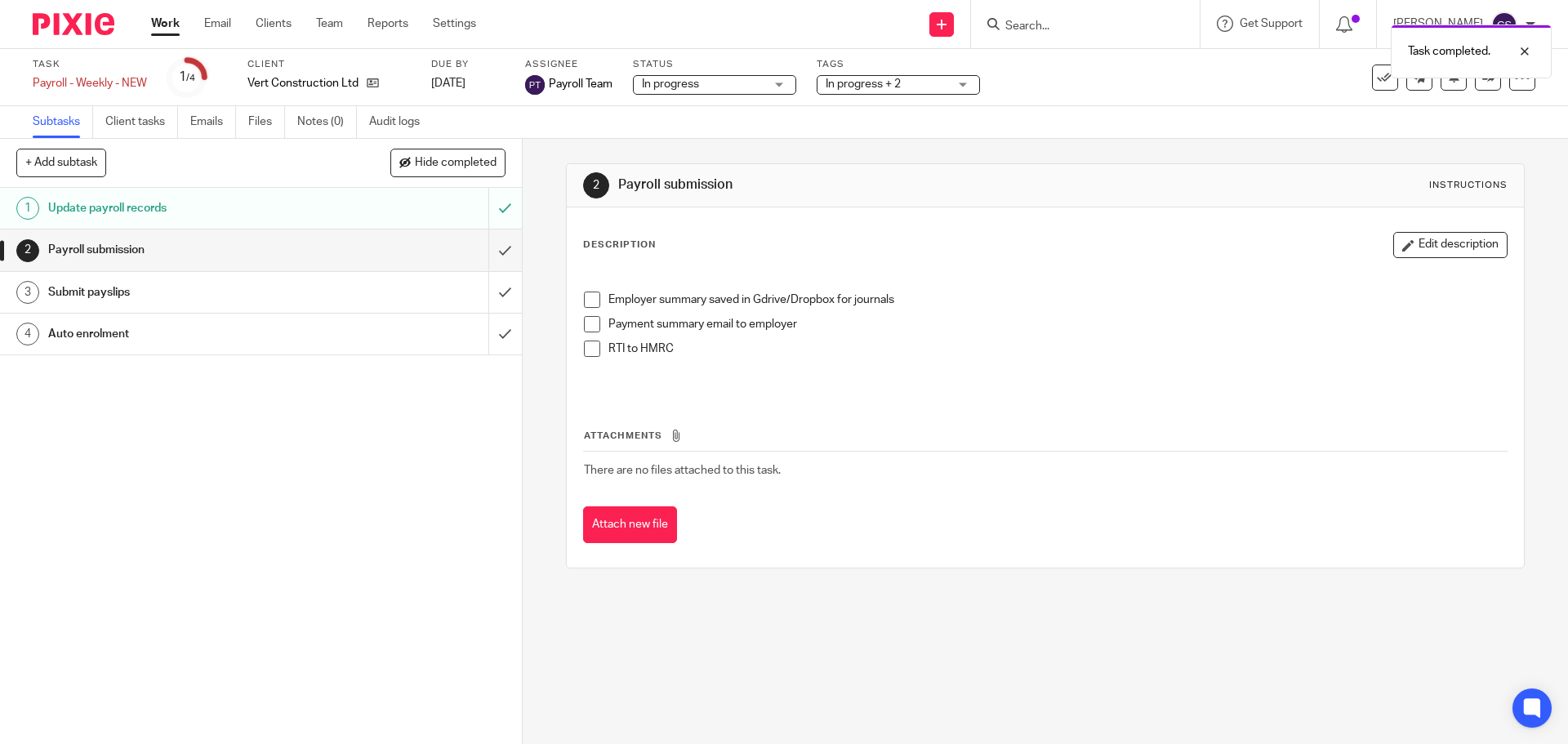
click at [487, 248] on input "submit" at bounding box center [260, 249] width 522 height 41
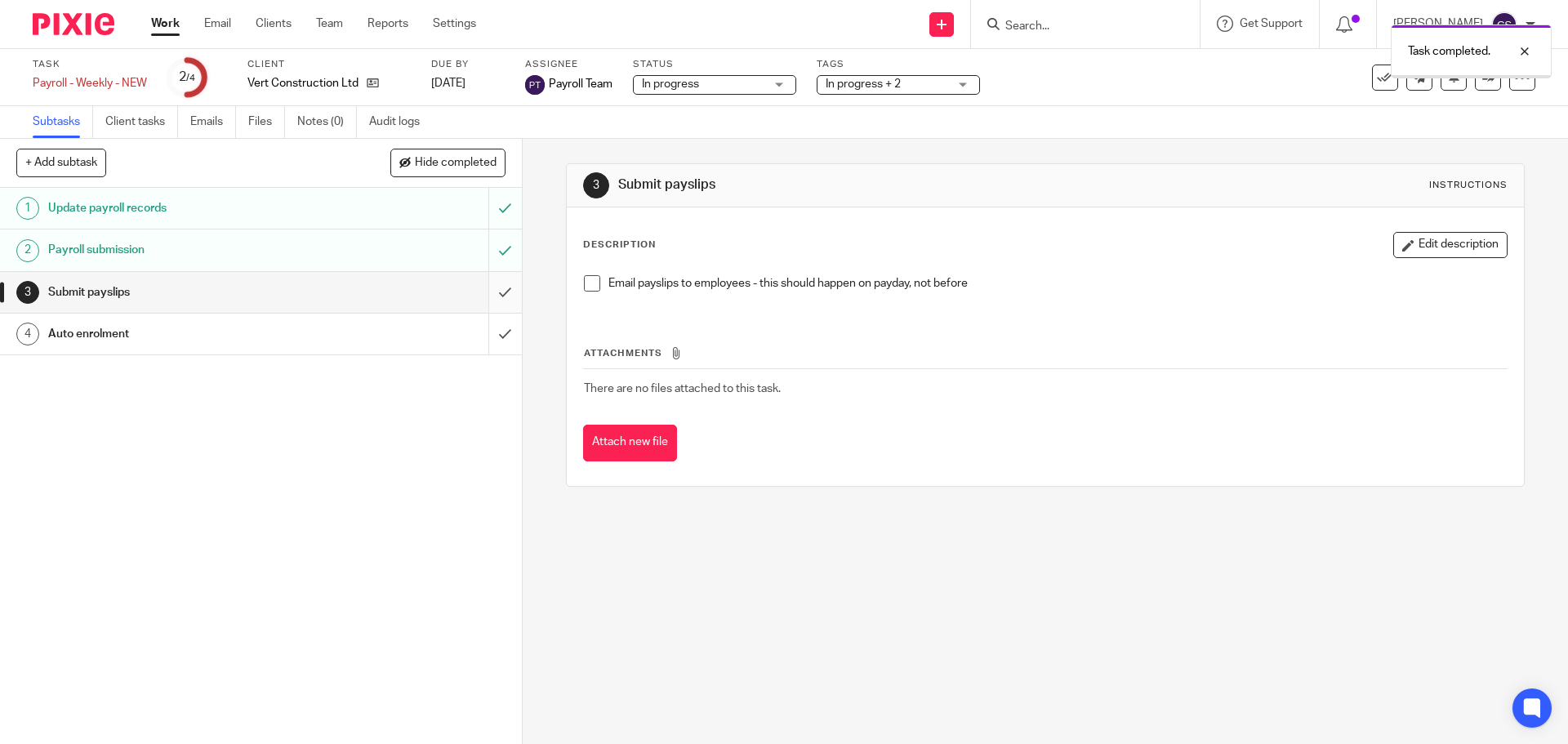
click at [489, 290] on input "submit" at bounding box center [260, 292] width 522 height 41
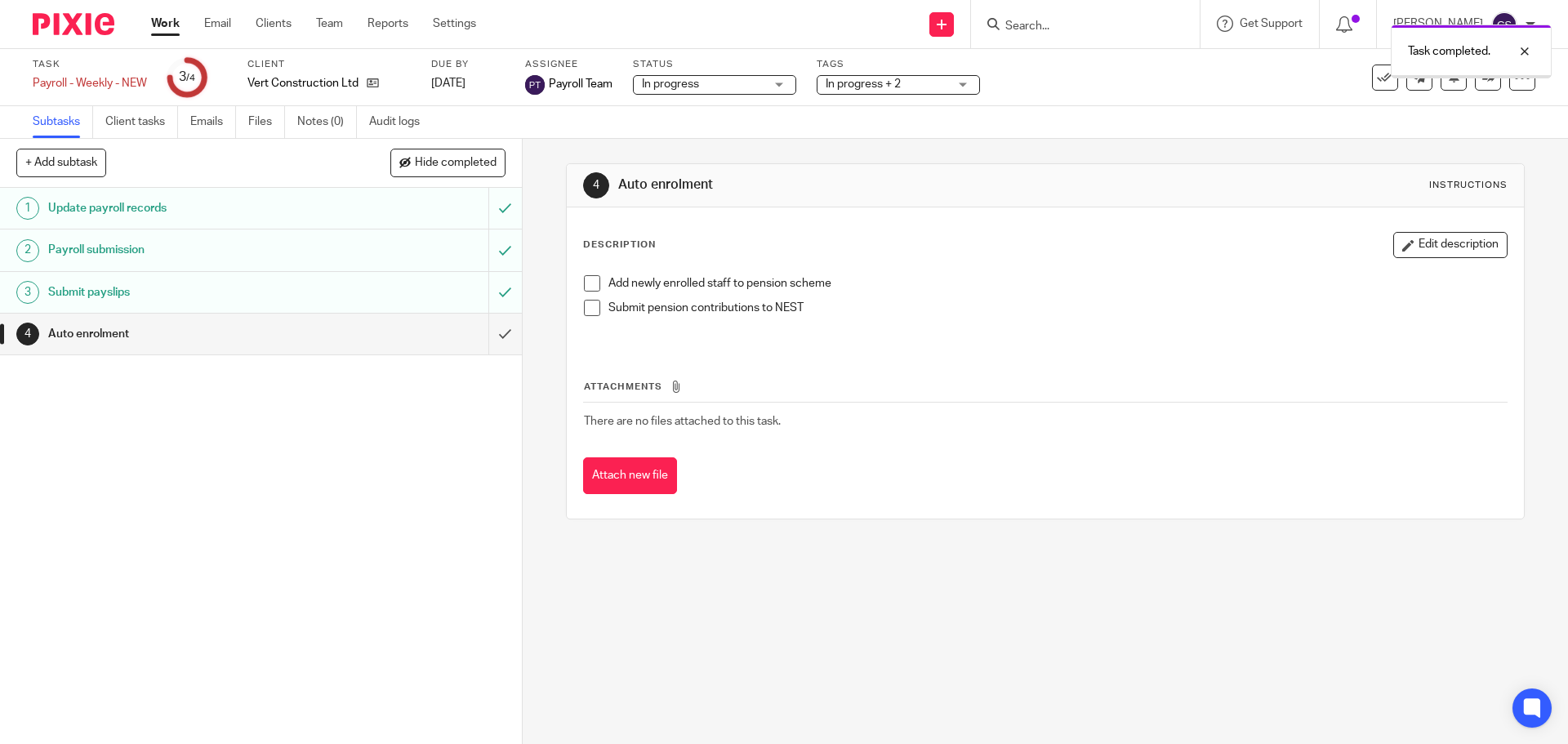
click at [485, 330] on input "submit" at bounding box center [260, 334] width 522 height 41
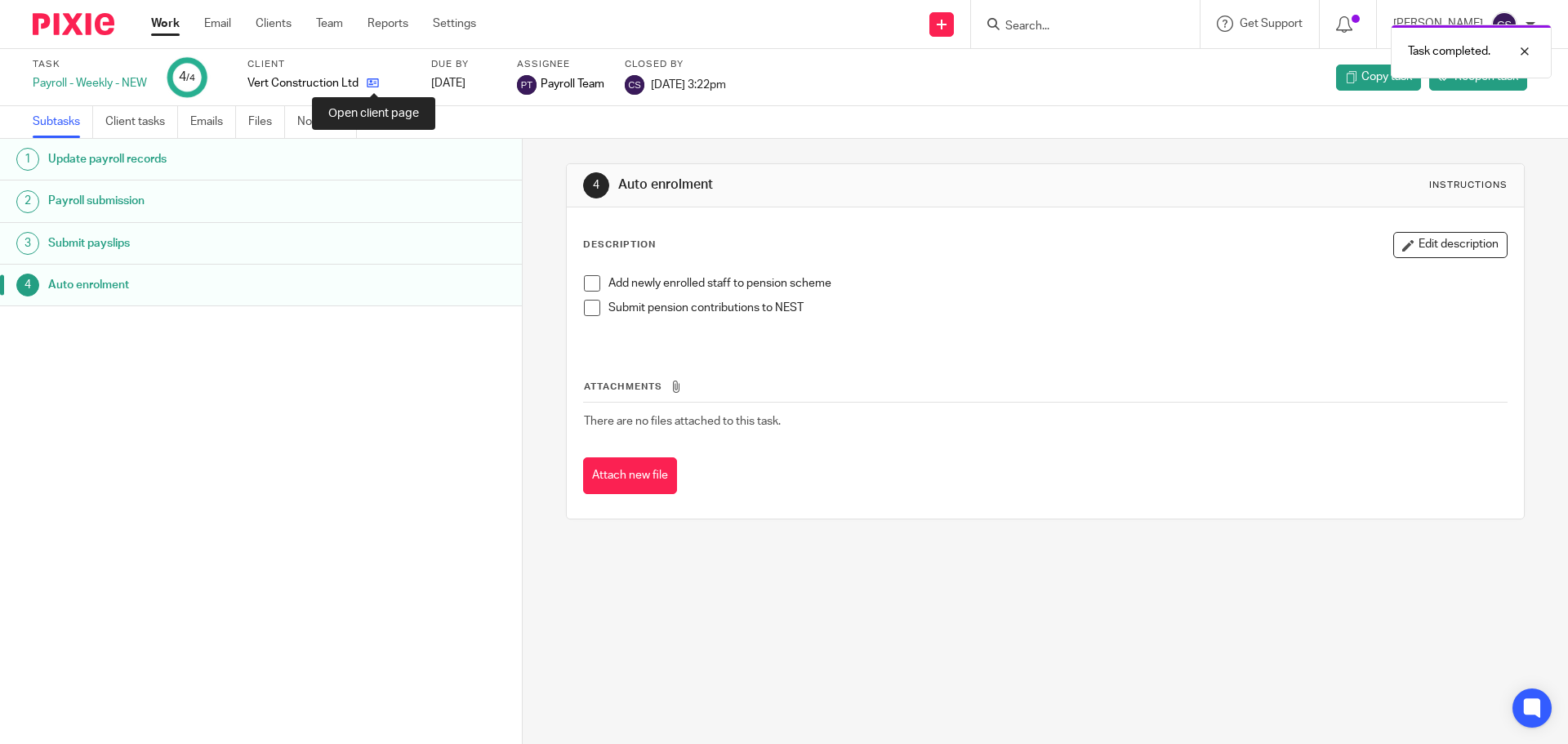
click at [376, 82] on icon at bounding box center [372, 83] width 13 height 13
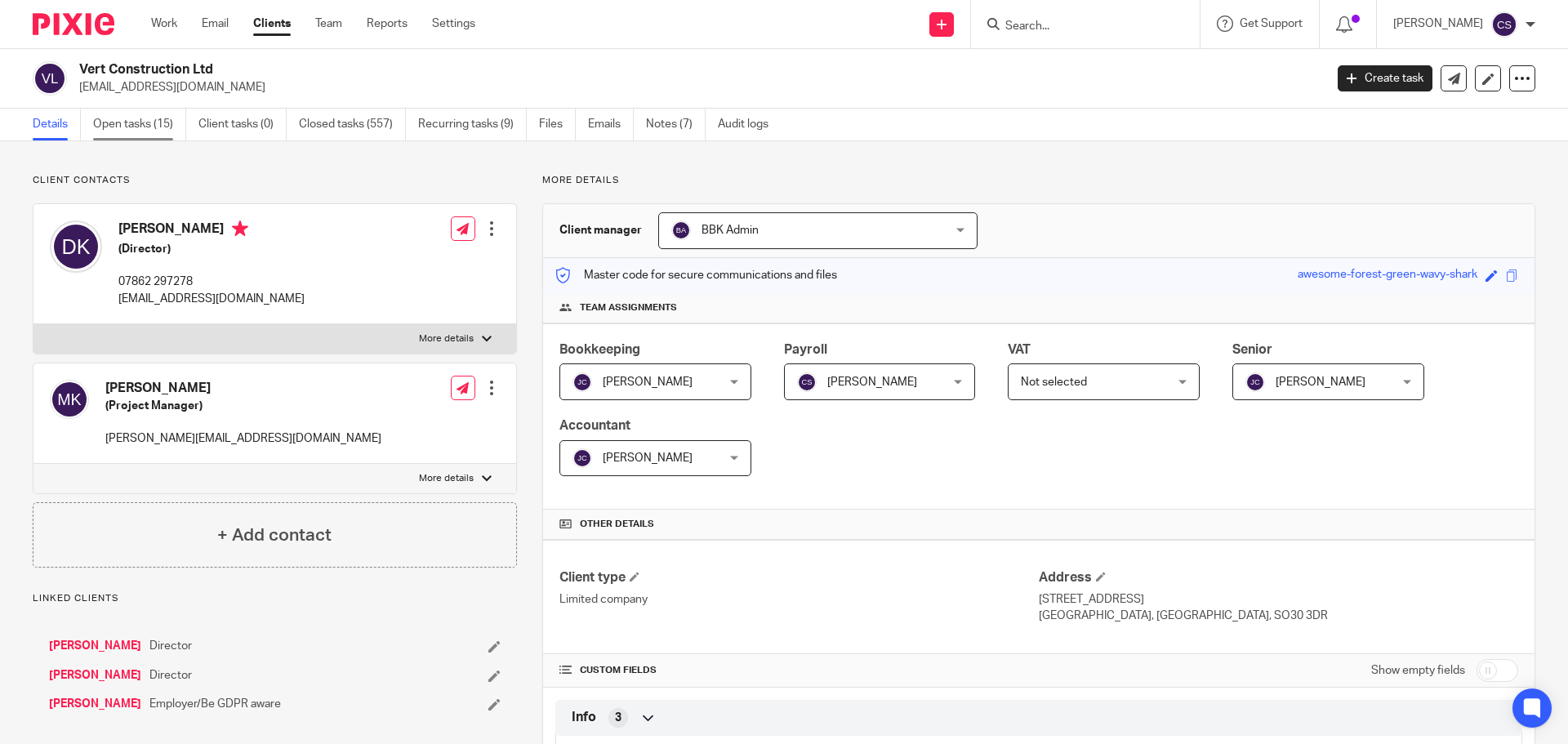
click at [139, 122] on link "Open tasks (15)" at bounding box center [140, 124] width 93 height 32
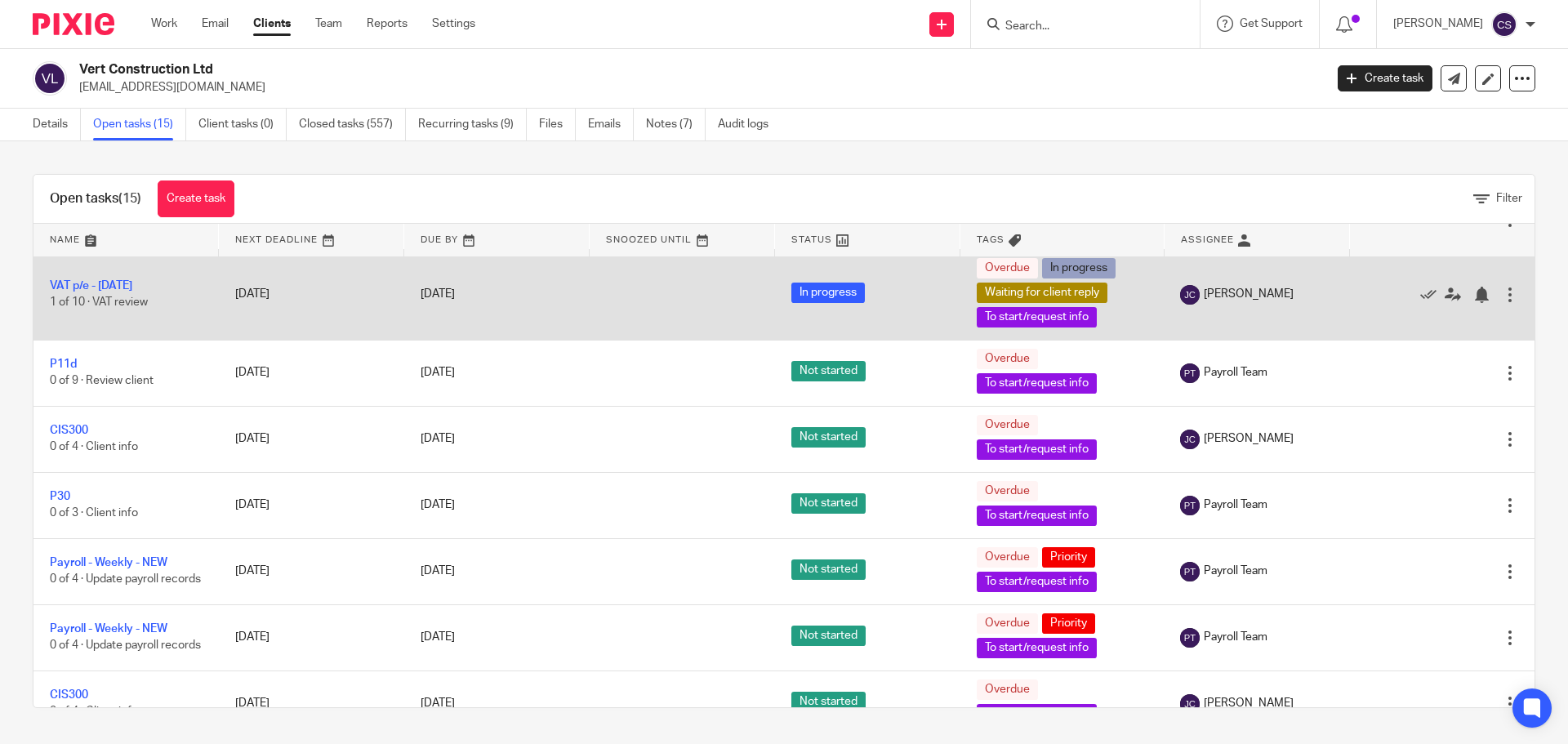
scroll to position [408, 0]
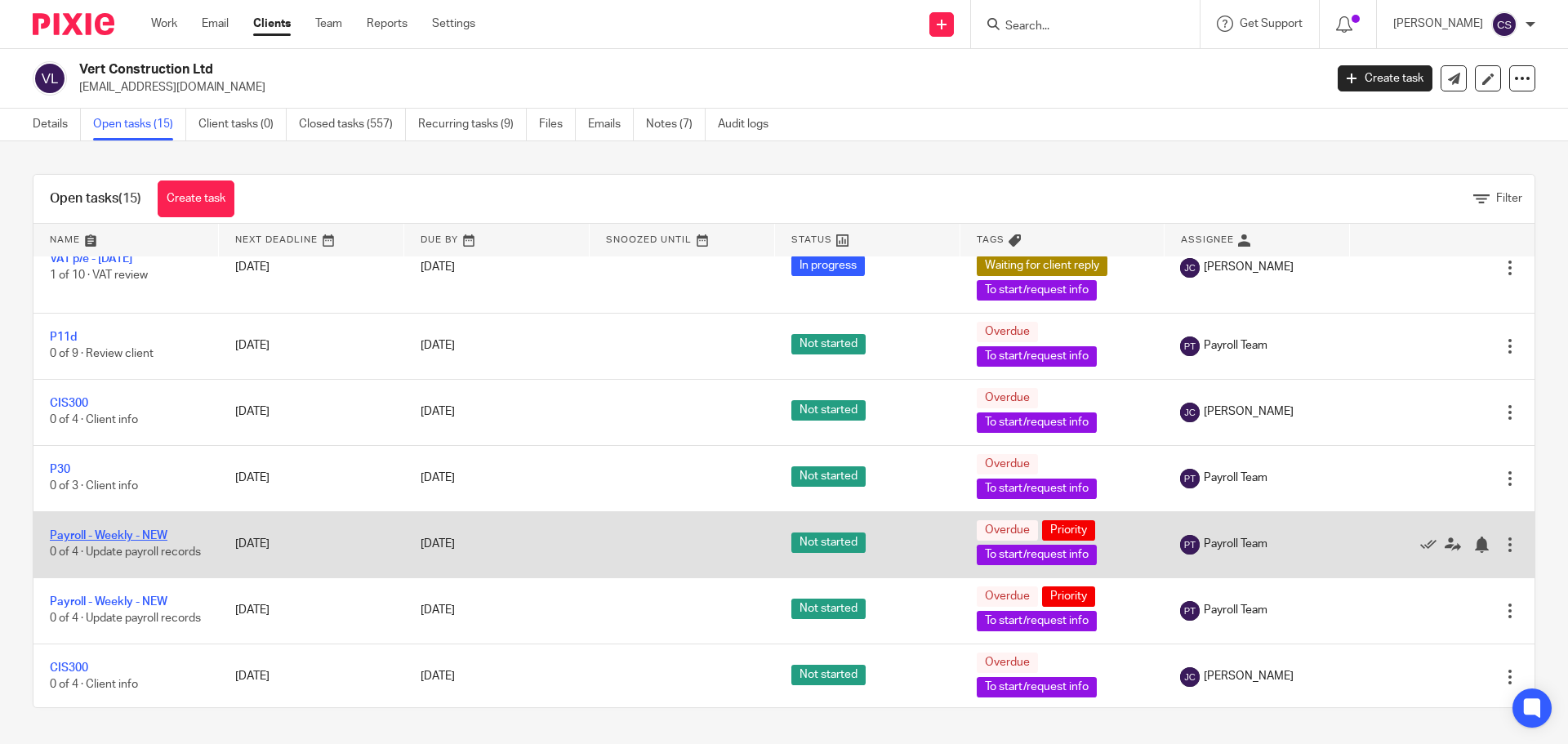
click at [130, 541] on link "Payroll - Weekly - NEW" at bounding box center [108, 535] width 118 height 12
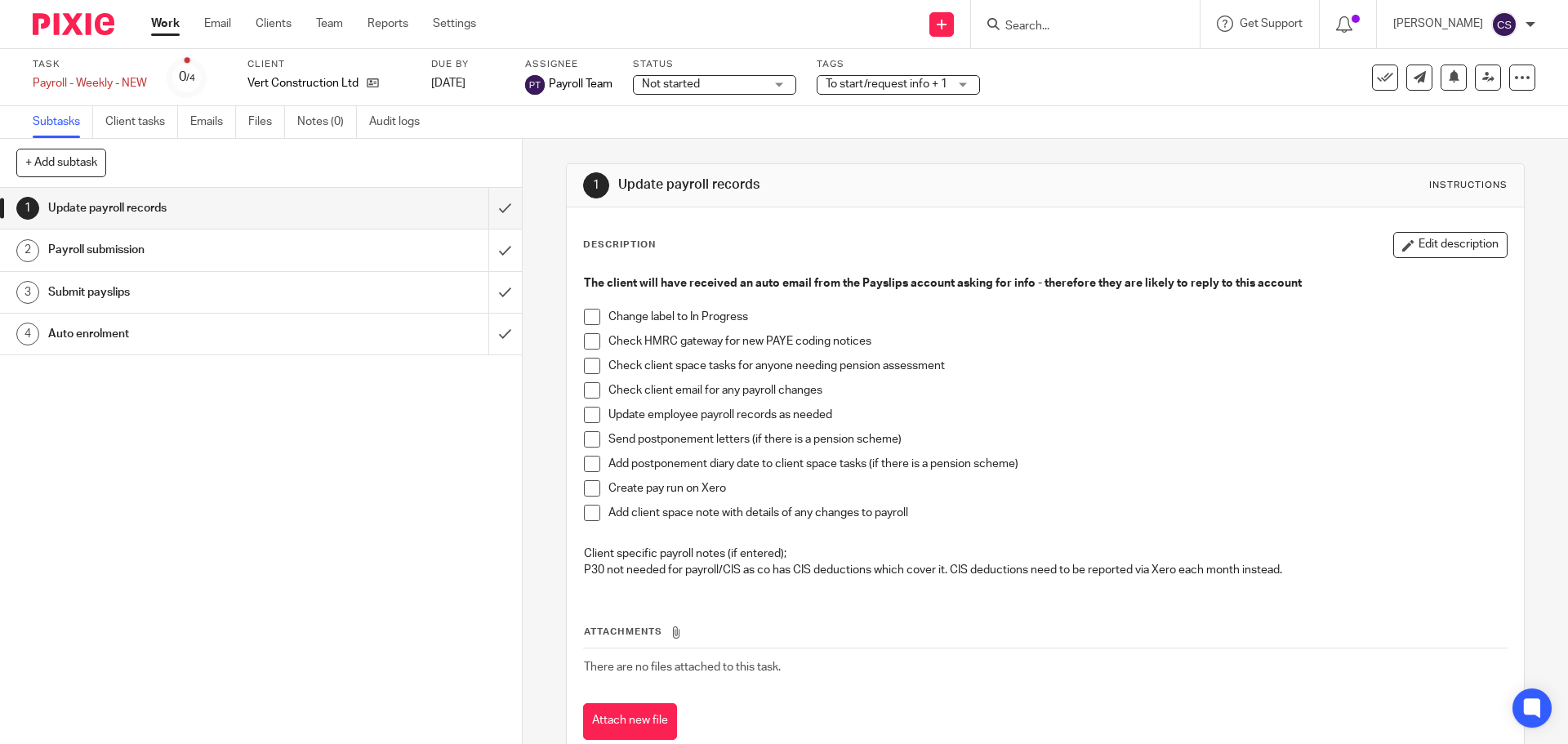
click at [659, 80] on span "Not started" at bounding box center [670, 84] width 58 height 12
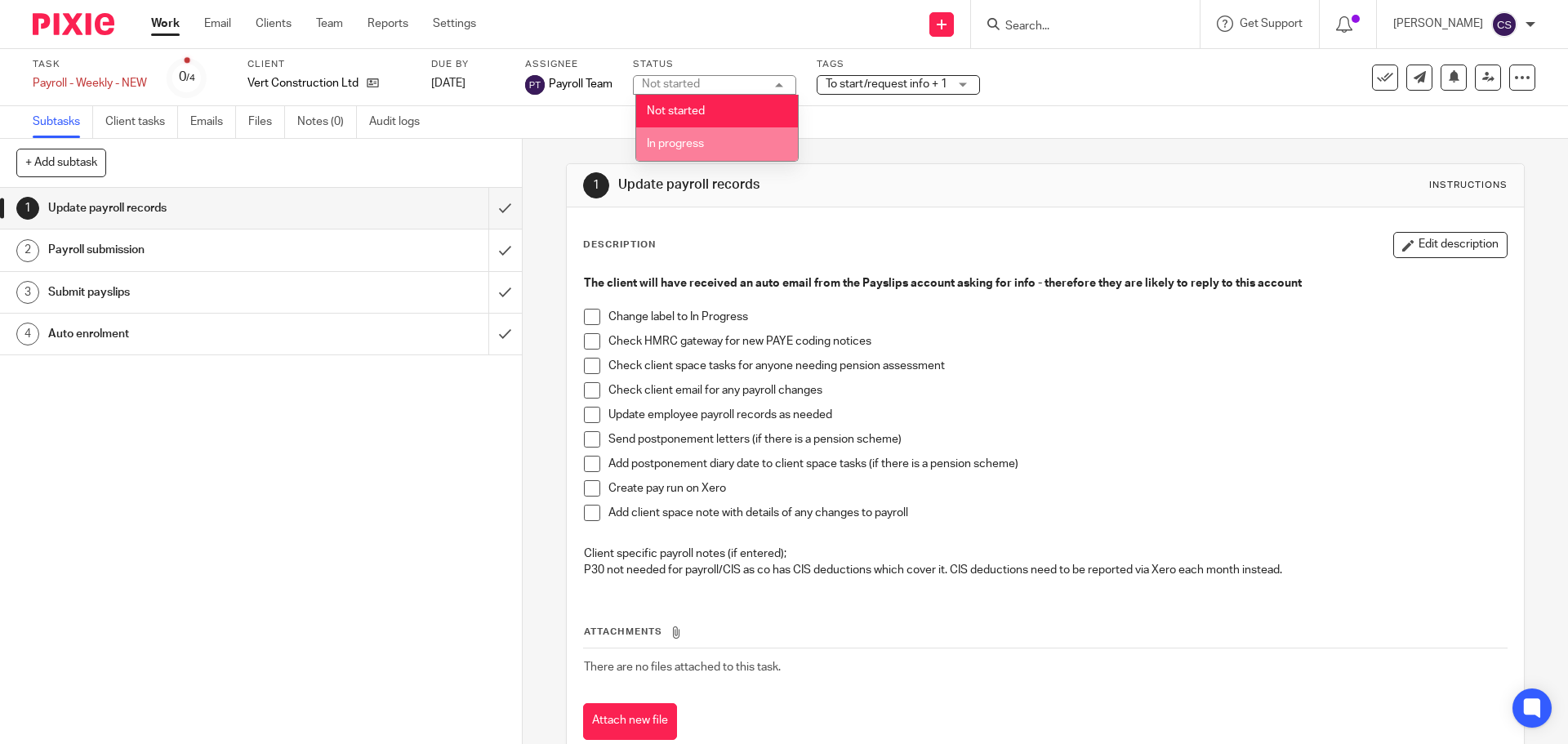
click at [678, 142] on span "In progress" at bounding box center [675, 143] width 58 height 12
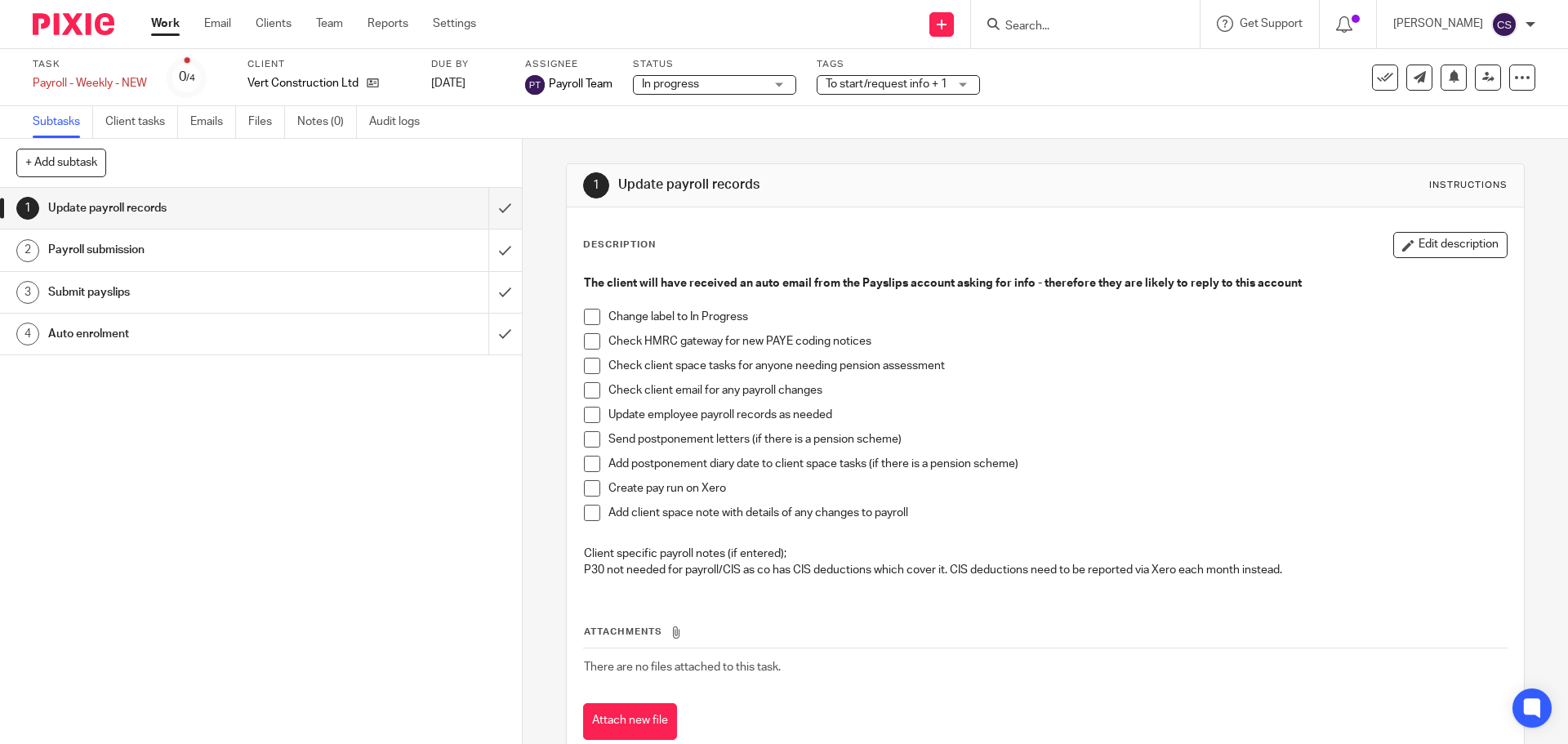
click at [851, 84] on span "To start/request info + 1" at bounding box center [886, 84] width 122 height 12
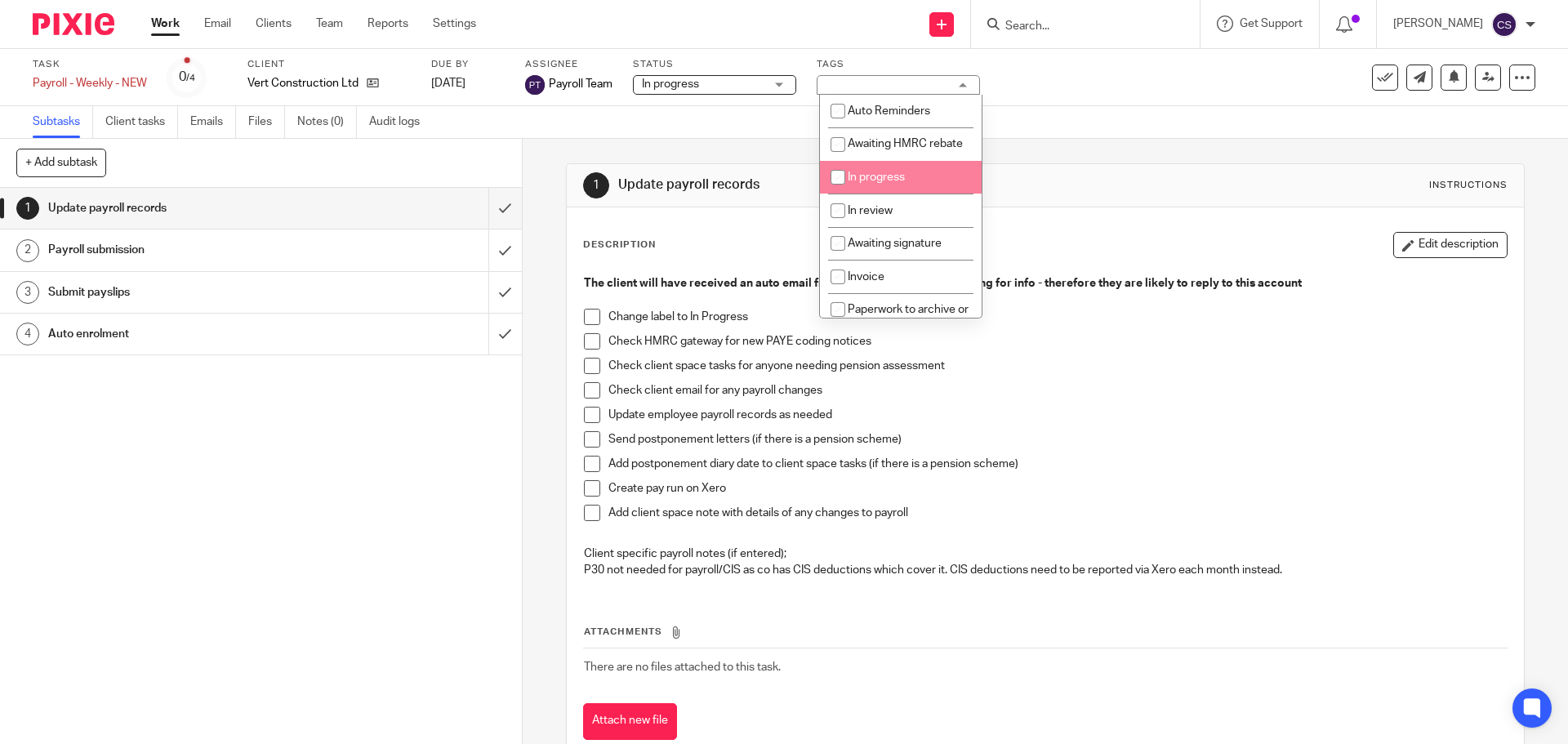
click at [867, 187] on li "In progress" at bounding box center [901, 178] width 162 height 33
checkbox input "true"
click at [1049, 218] on div "Description Edit description The client will have received an auto email from t…" at bounding box center [1045, 485] width 956 height 556
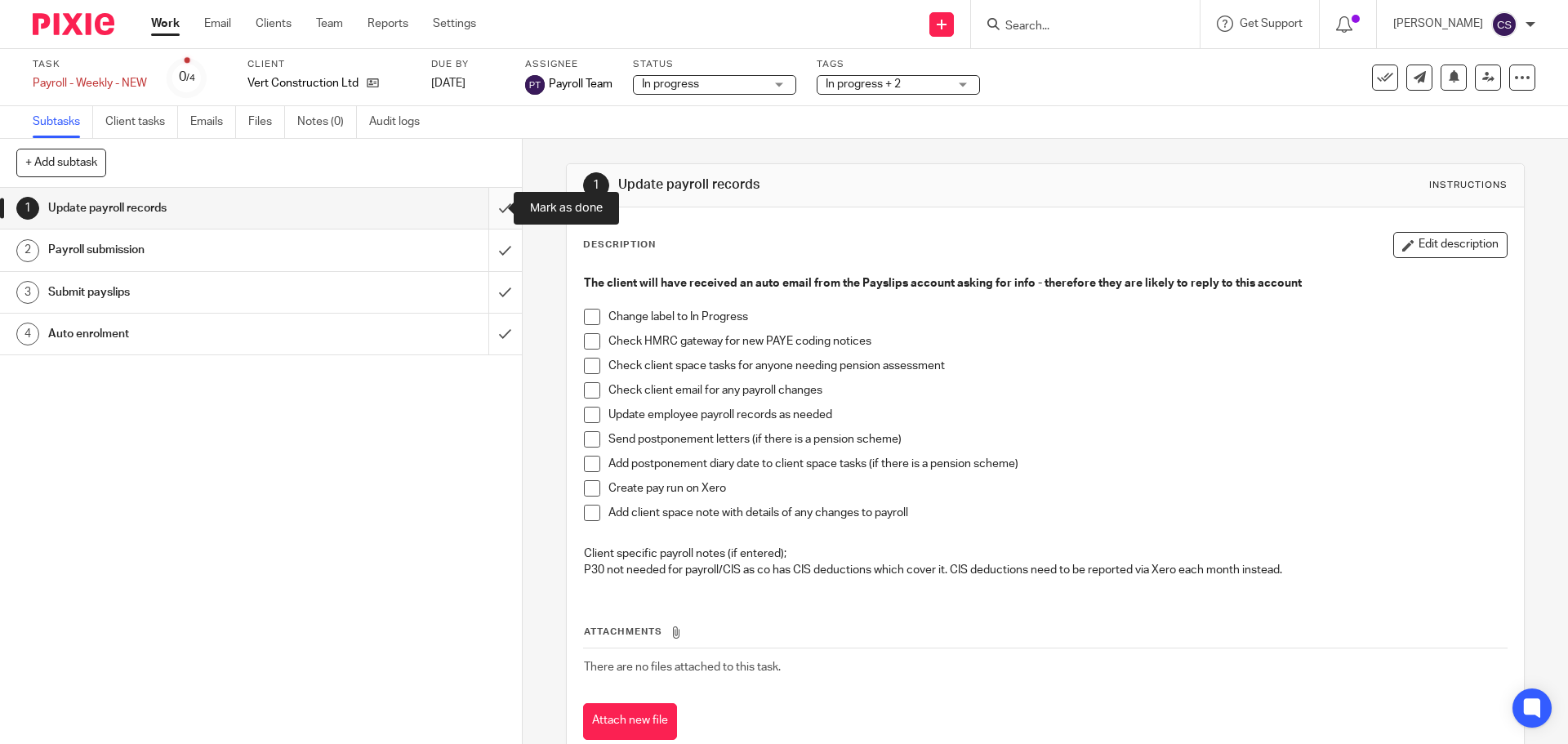
click at [490, 208] on input "submit" at bounding box center [260, 208] width 522 height 41
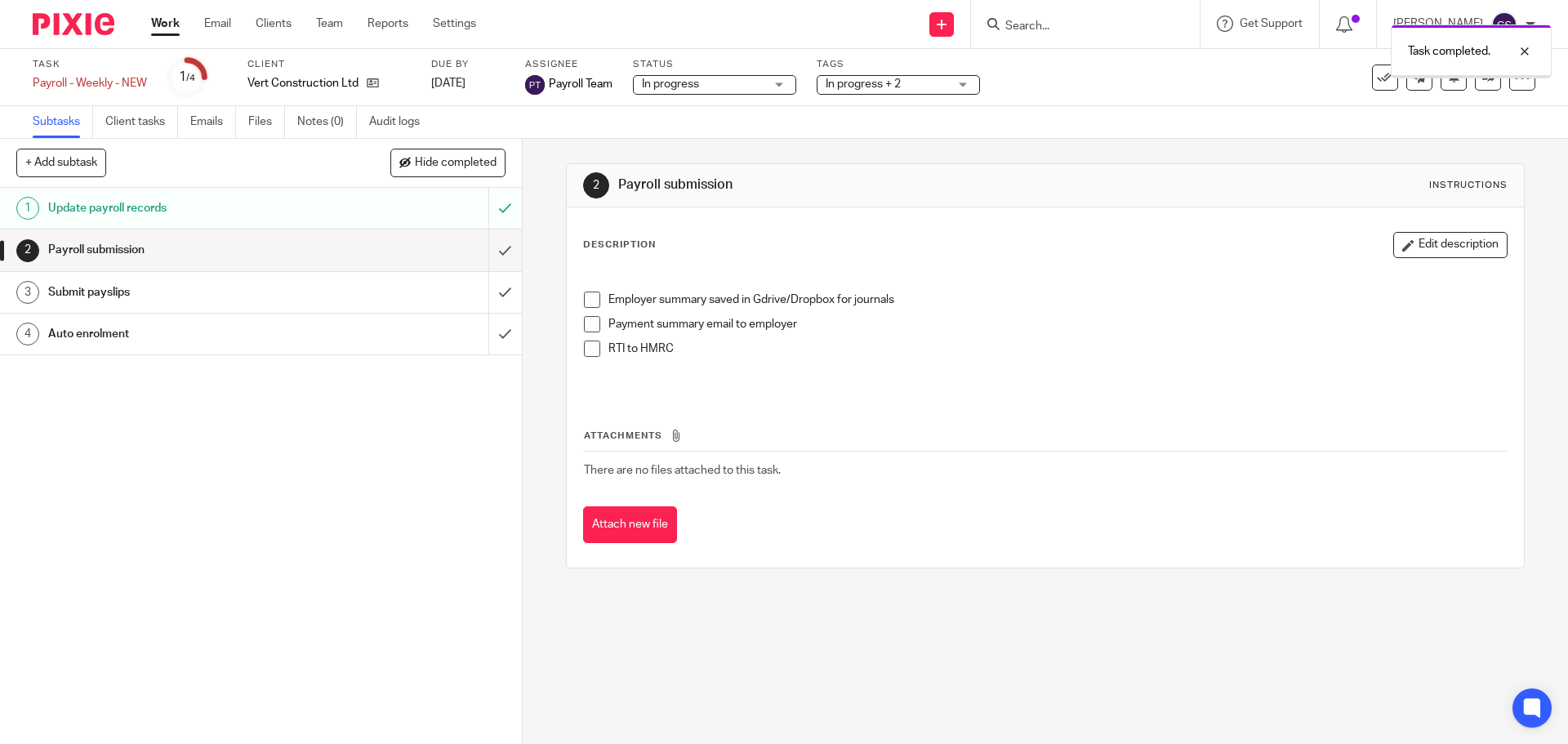
click at [489, 249] on input "submit" at bounding box center [260, 249] width 522 height 41
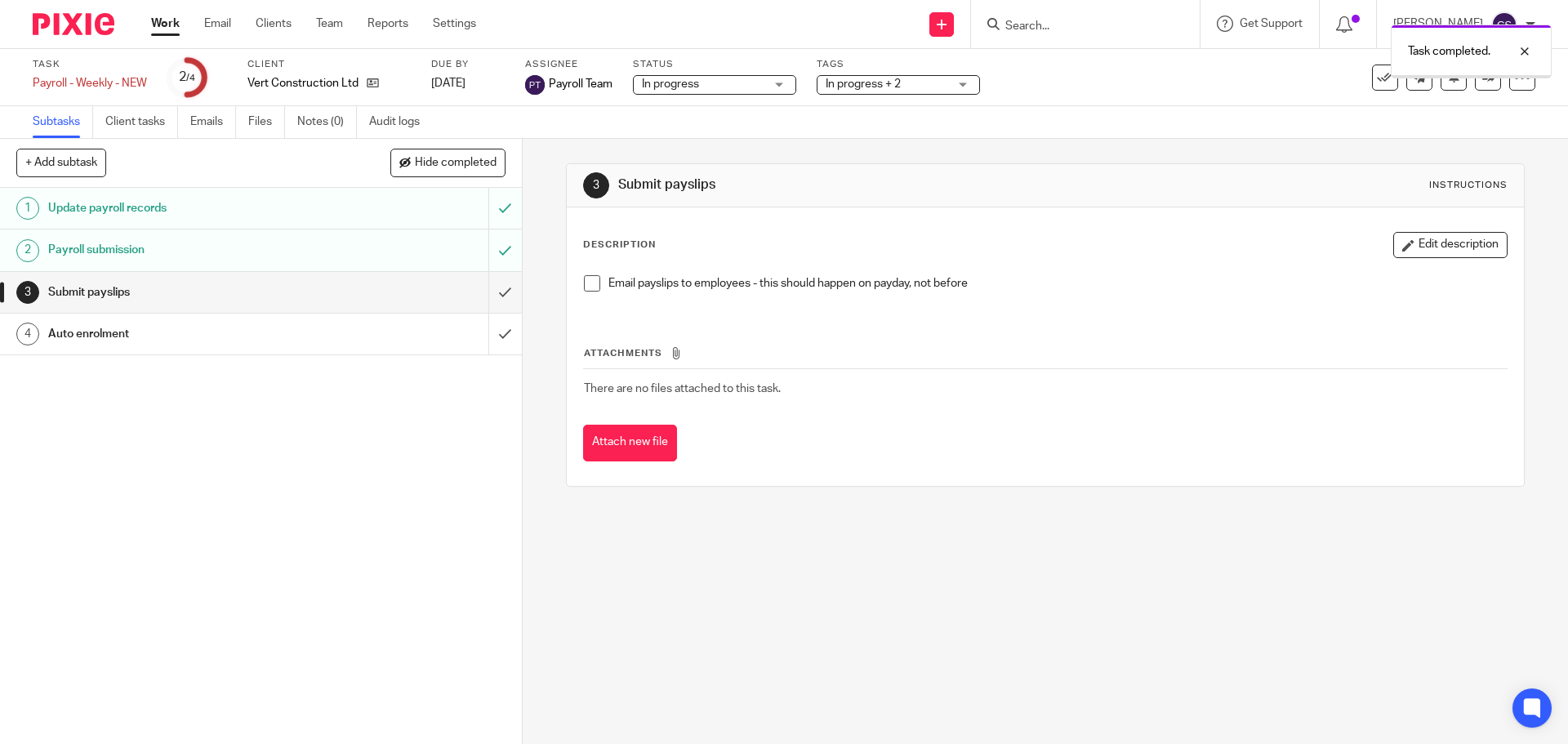
click at [487, 289] on input "submit" at bounding box center [260, 292] width 522 height 41
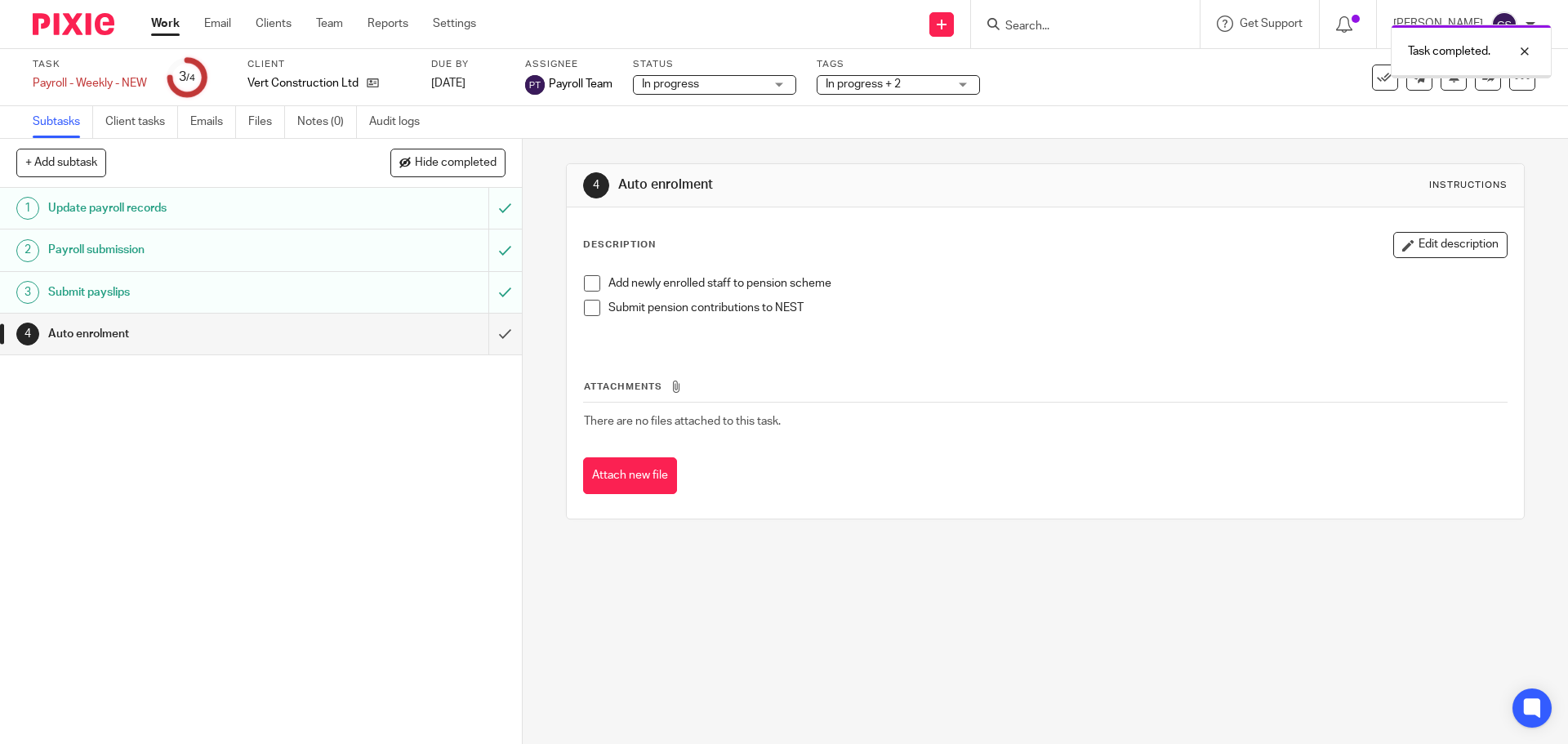
click at [480, 333] on input "submit" at bounding box center [260, 334] width 522 height 41
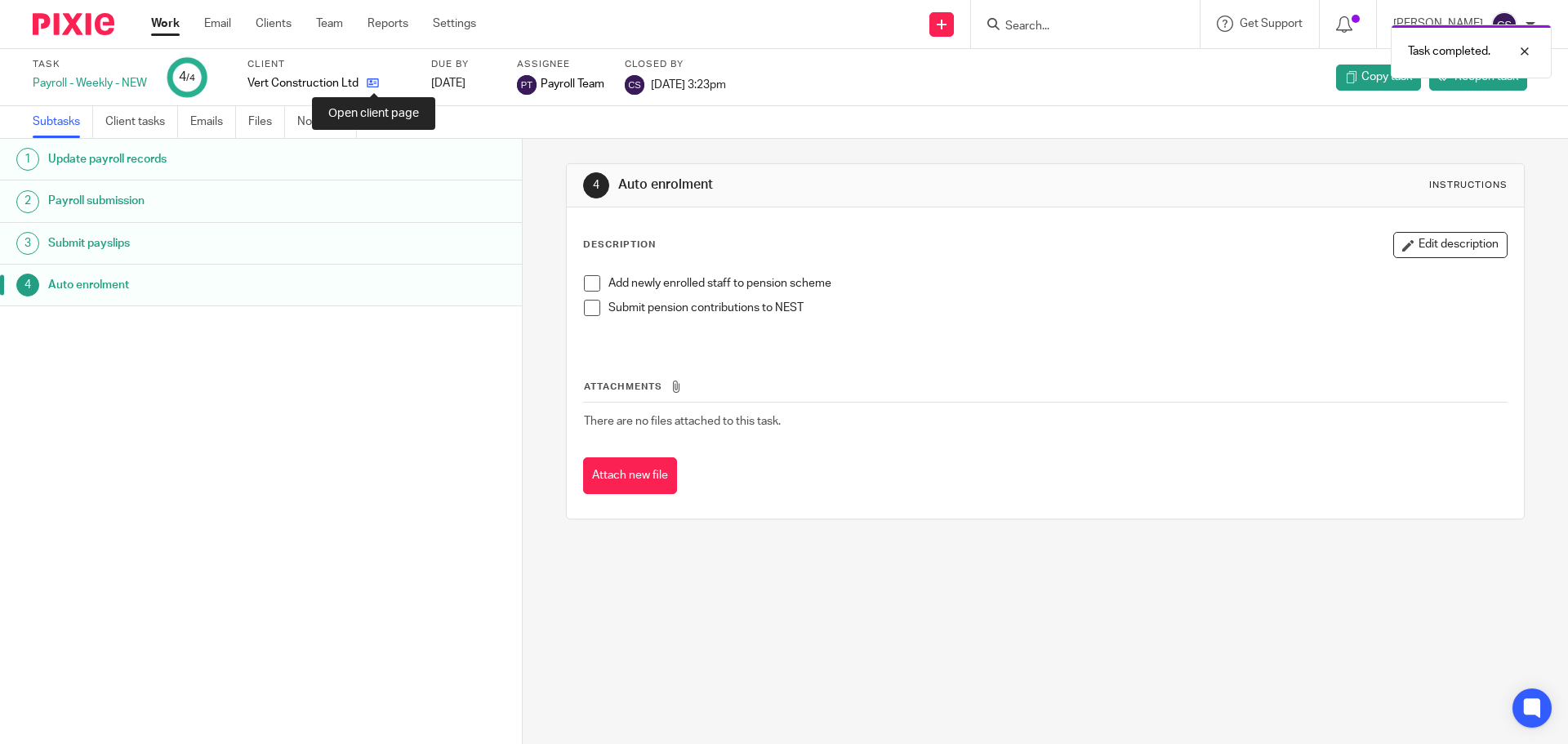
click at [371, 83] on icon at bounding box center [372, 83] width 13 height 13
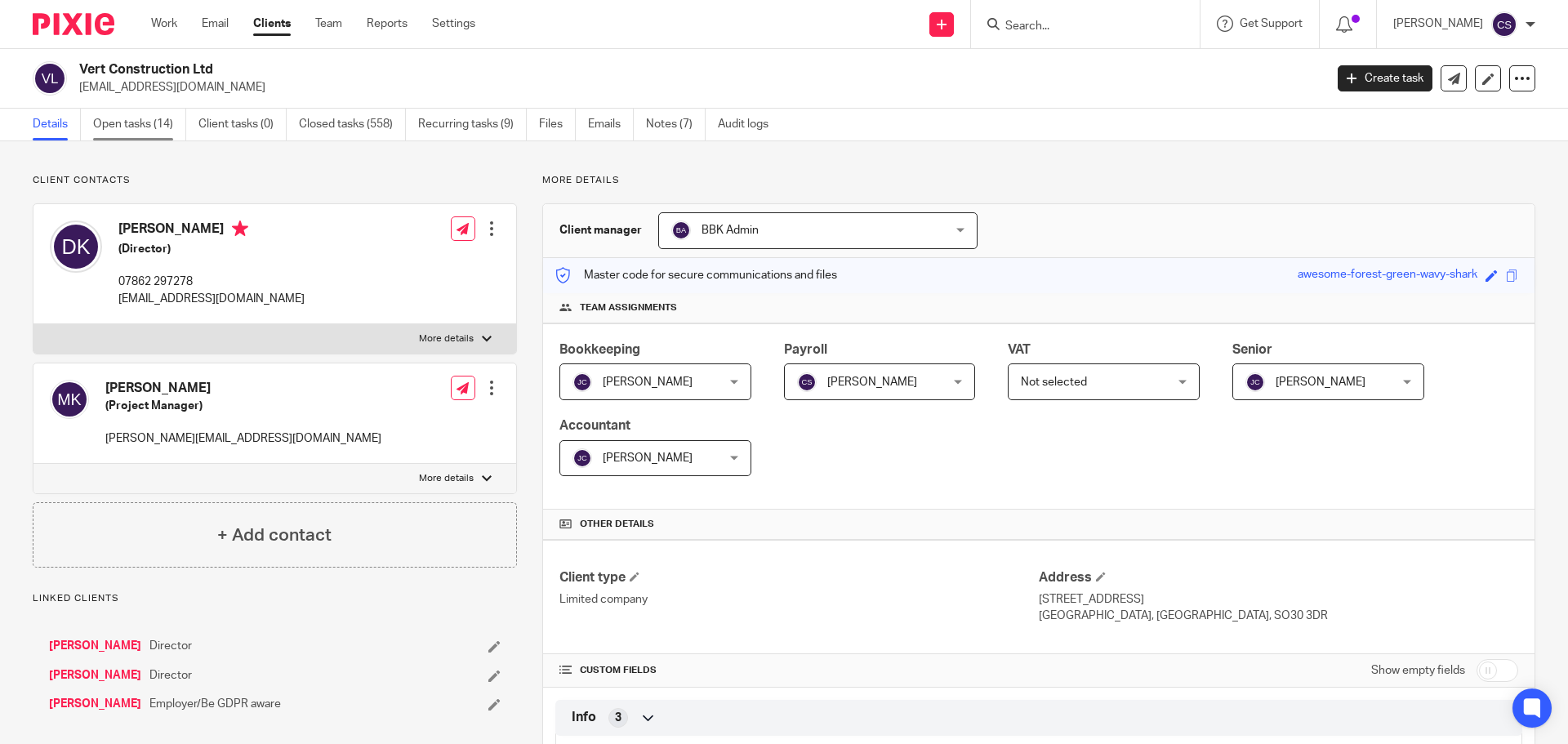
click at [143, 122] on link "Open tasks (14)" at bounding box center [140, 124] width 93 height 32
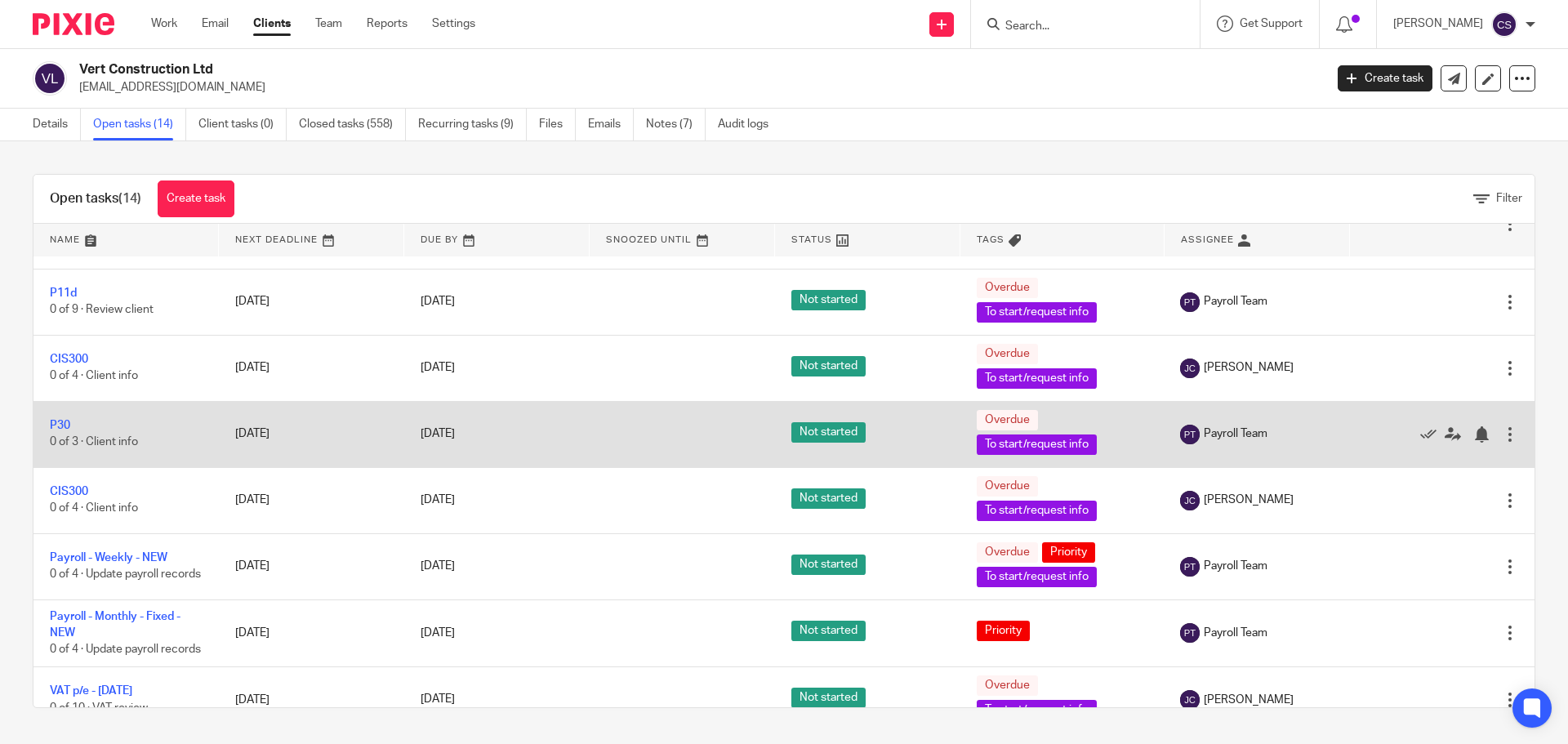
scroll to position [490, 0]
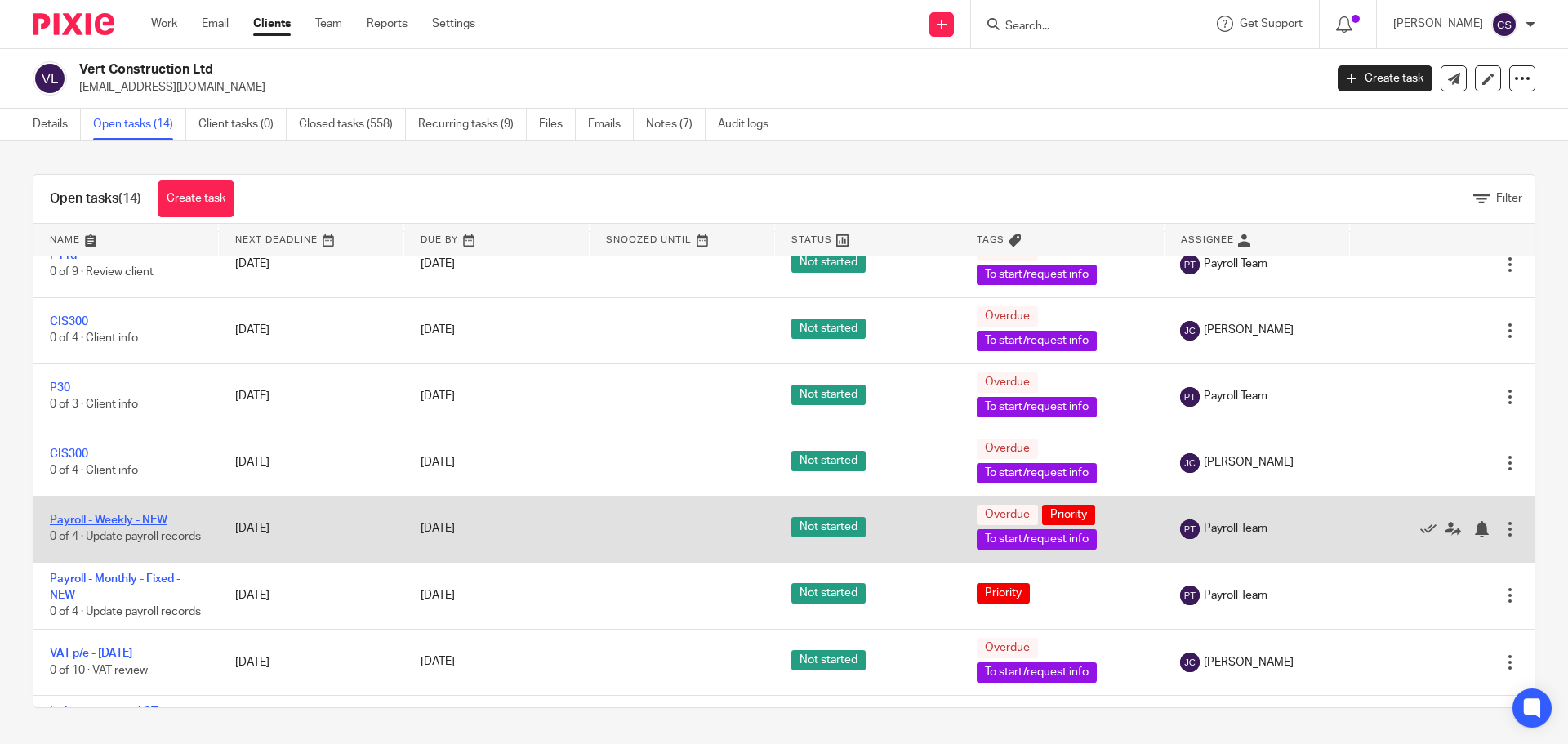
click at [132, 524] on link "Payroll - Weekly - NEW" at bounding box center [108, 520] width 118 height 12
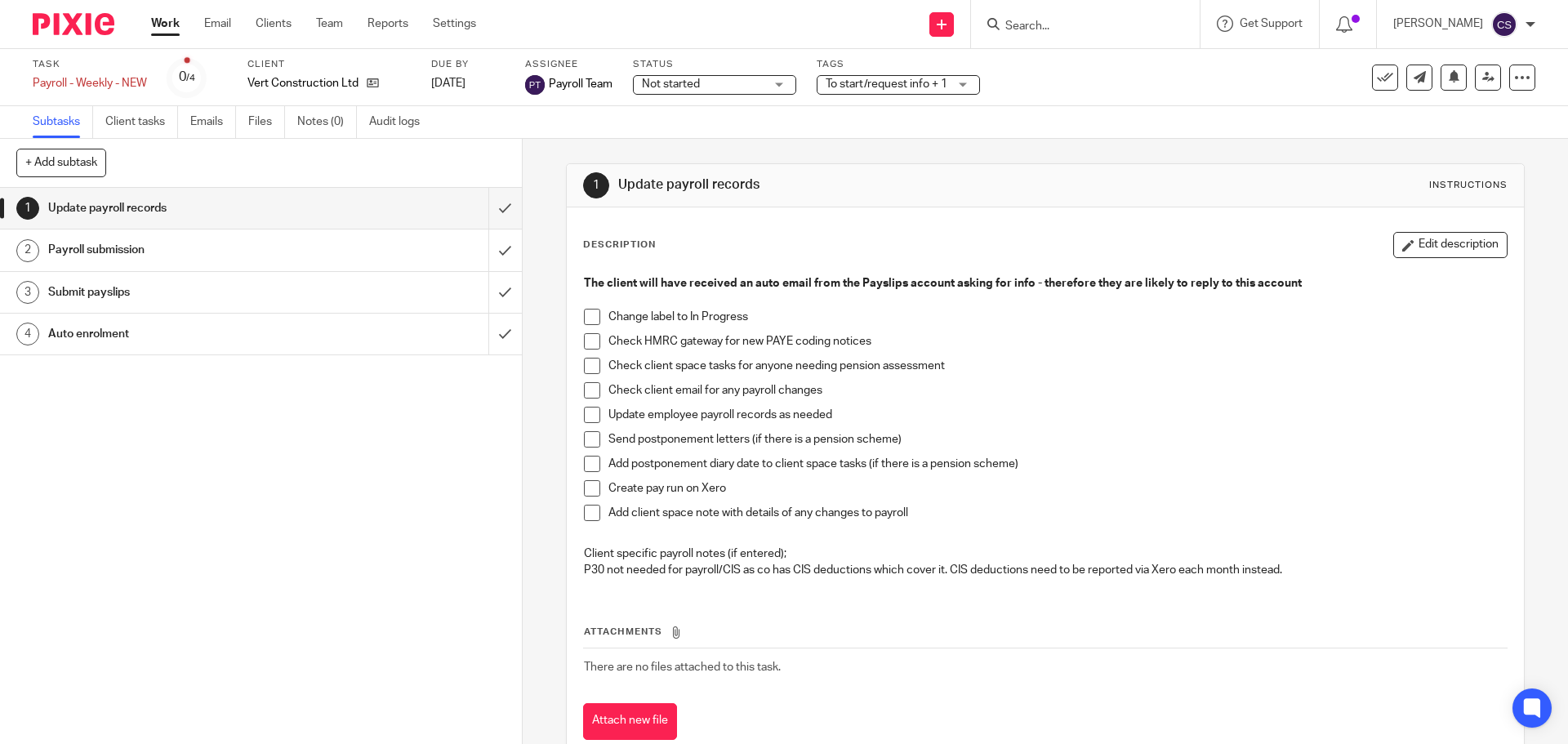
click at [664, 87] on span "Not started" at bounding box center [670, 84] width 58 height 12
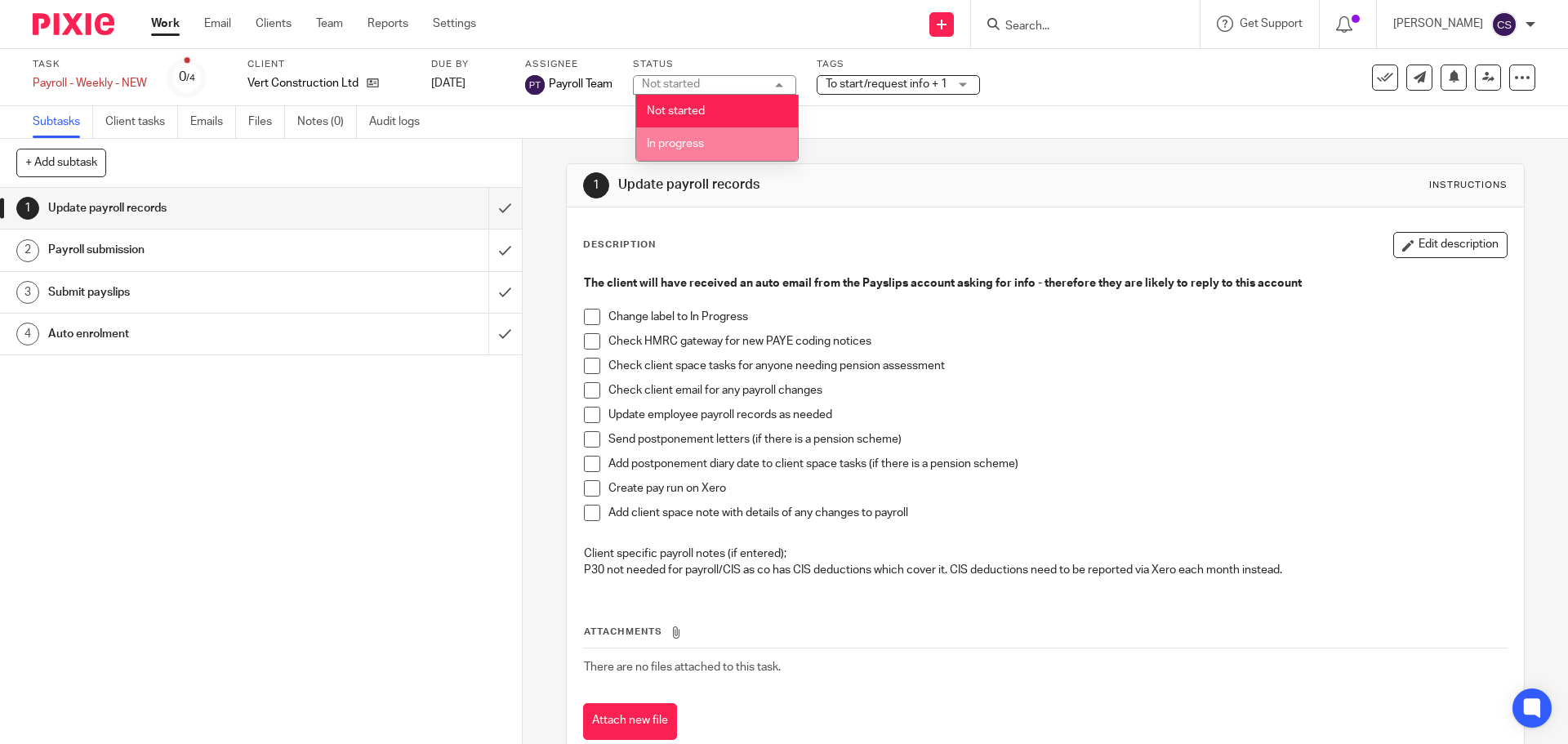
click at [665, 151] on li "In progress" at bounding box center [717, 144] width 162 height 33
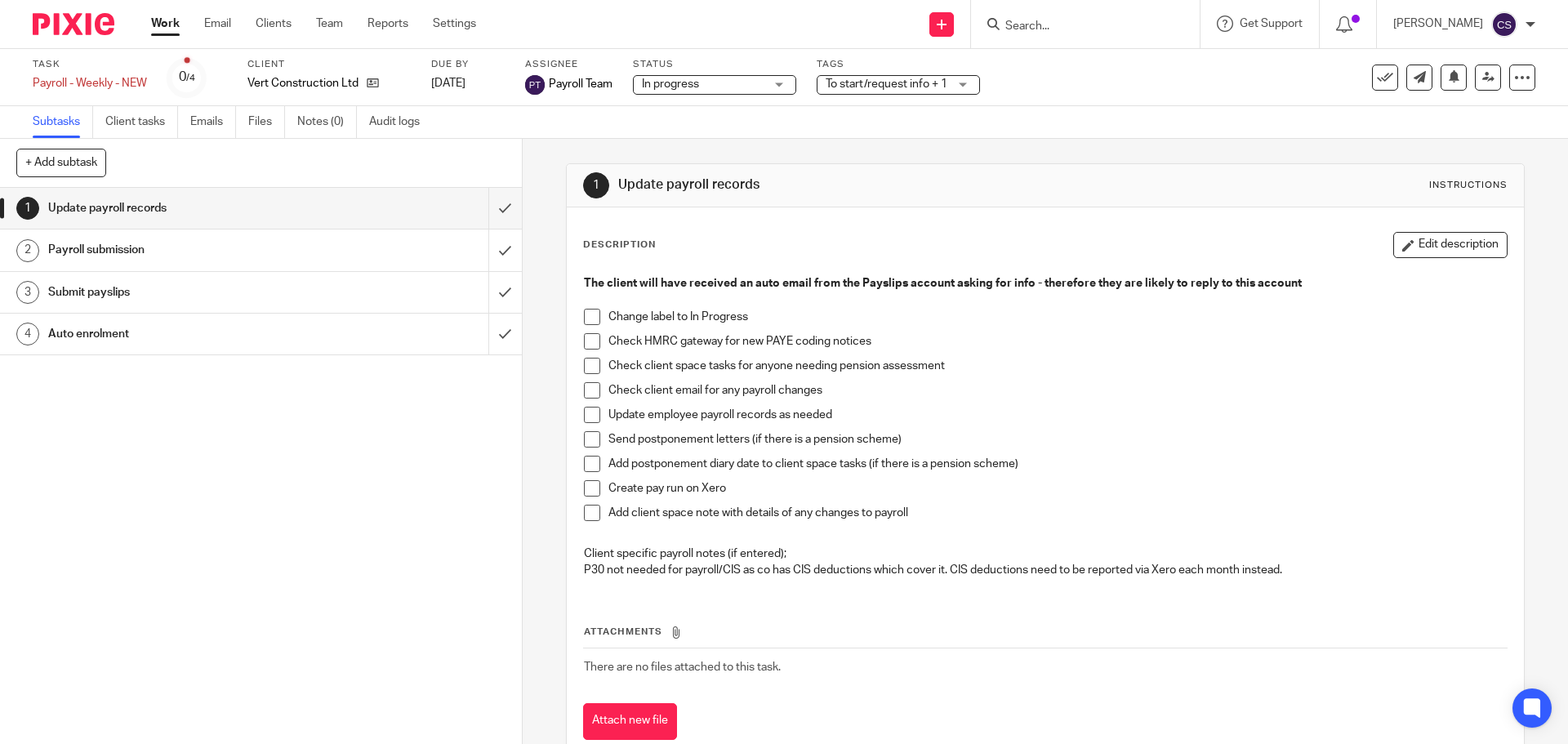
click at [886, 83] on span "To start/request info + 1" at bounding box center [886, 84] width 122 height 12
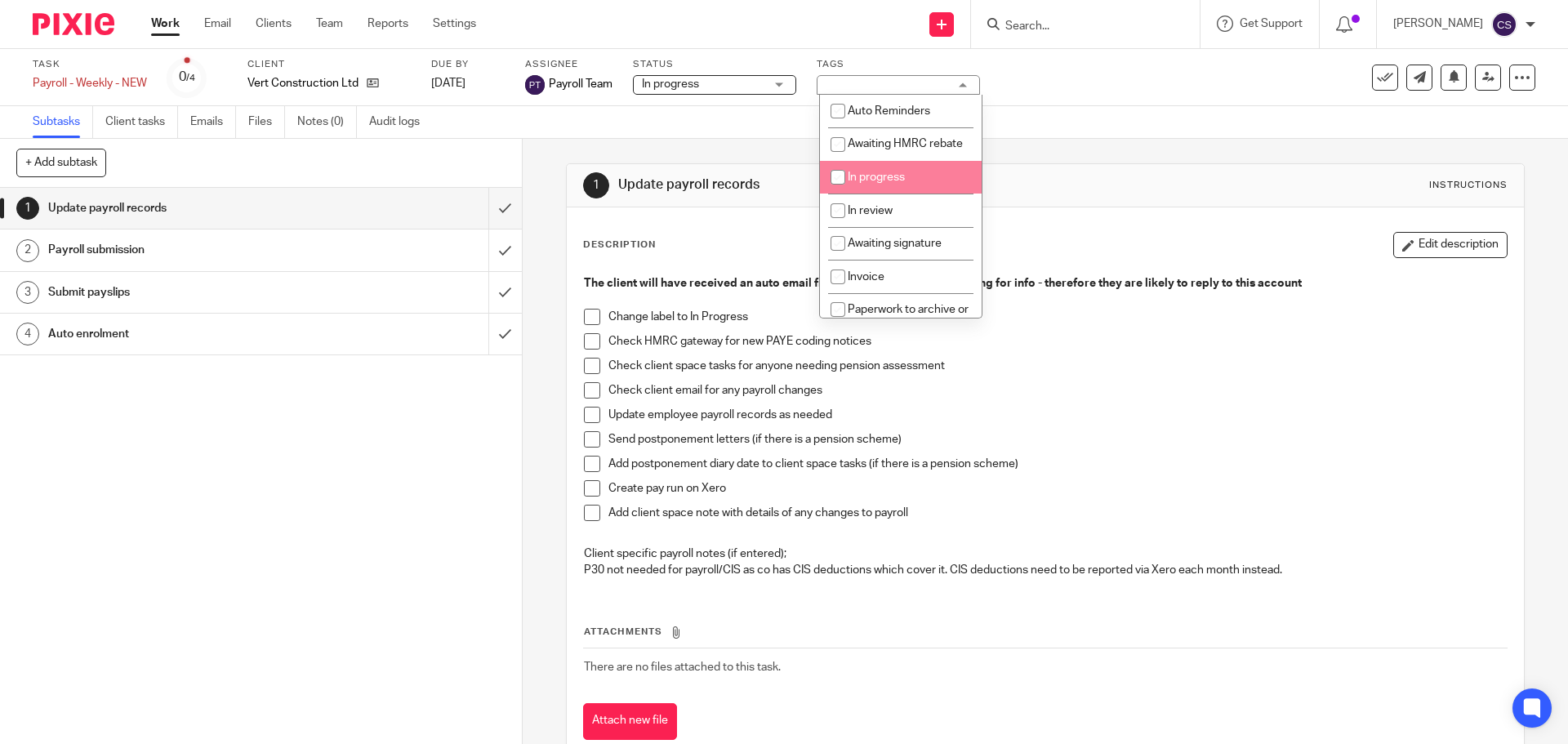
click at [860, 188] on li "In progress" at bounding box center [901, 178] width 162 height 33
checkbox input "true"
click at [1019, 209] on div "Description Edit description The client will have received an auto email from t…" at bounding box center [1045, 485] width 956 height 556
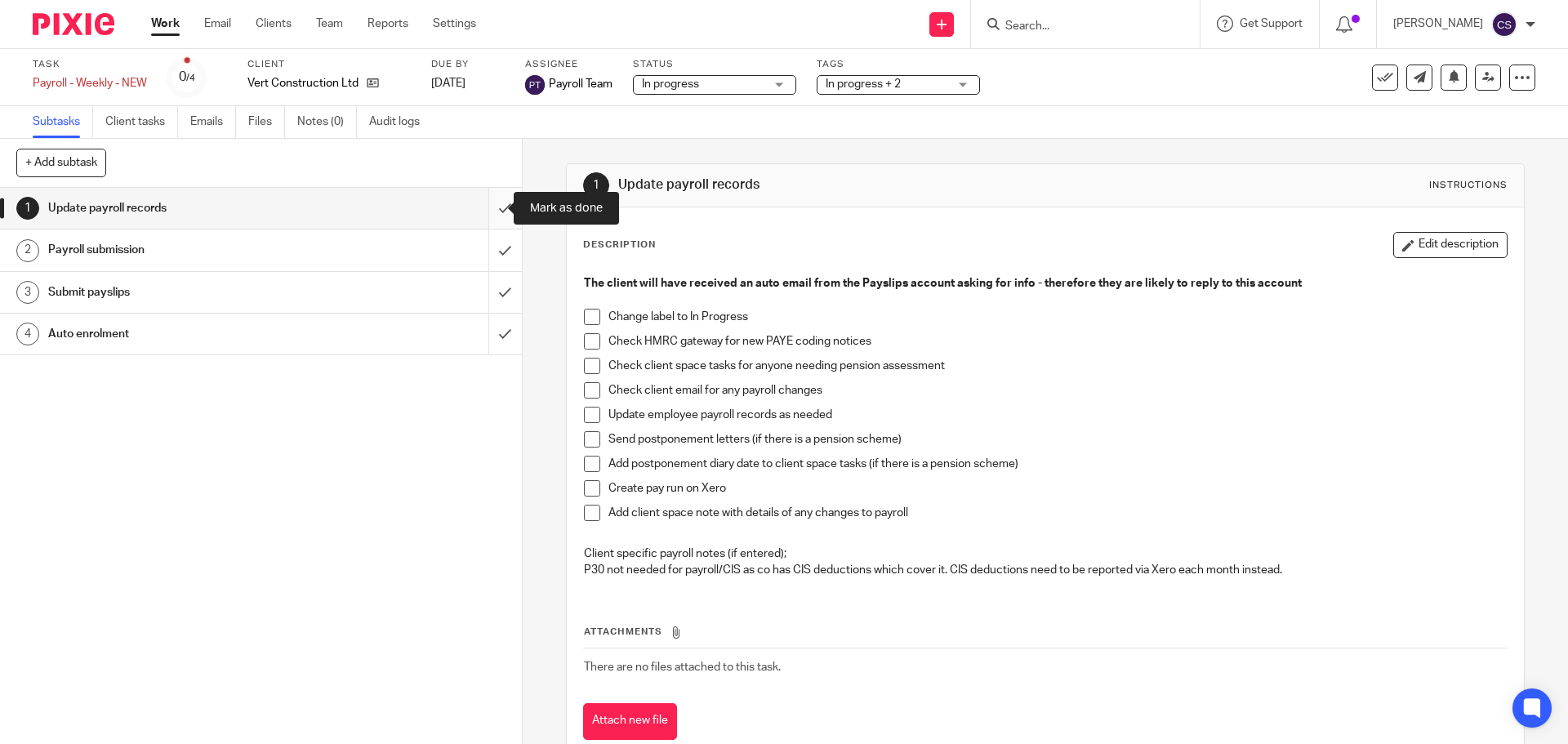
click at [483, 208] on input "submit" at bounding box center [260, 208] width 522 height 41
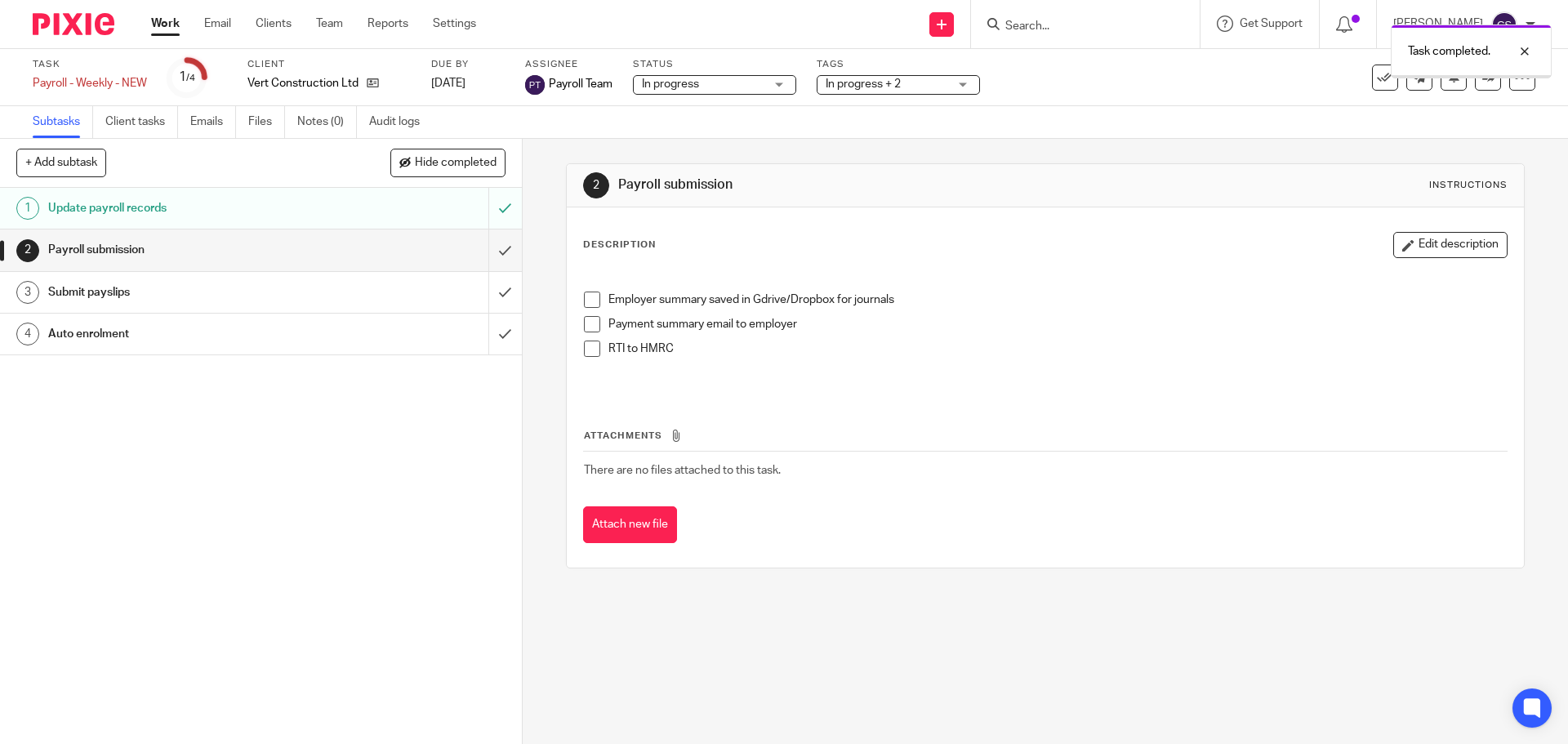
click at [486, 246] on input "submit" at bounding box center [260, 249] width 522 height 41
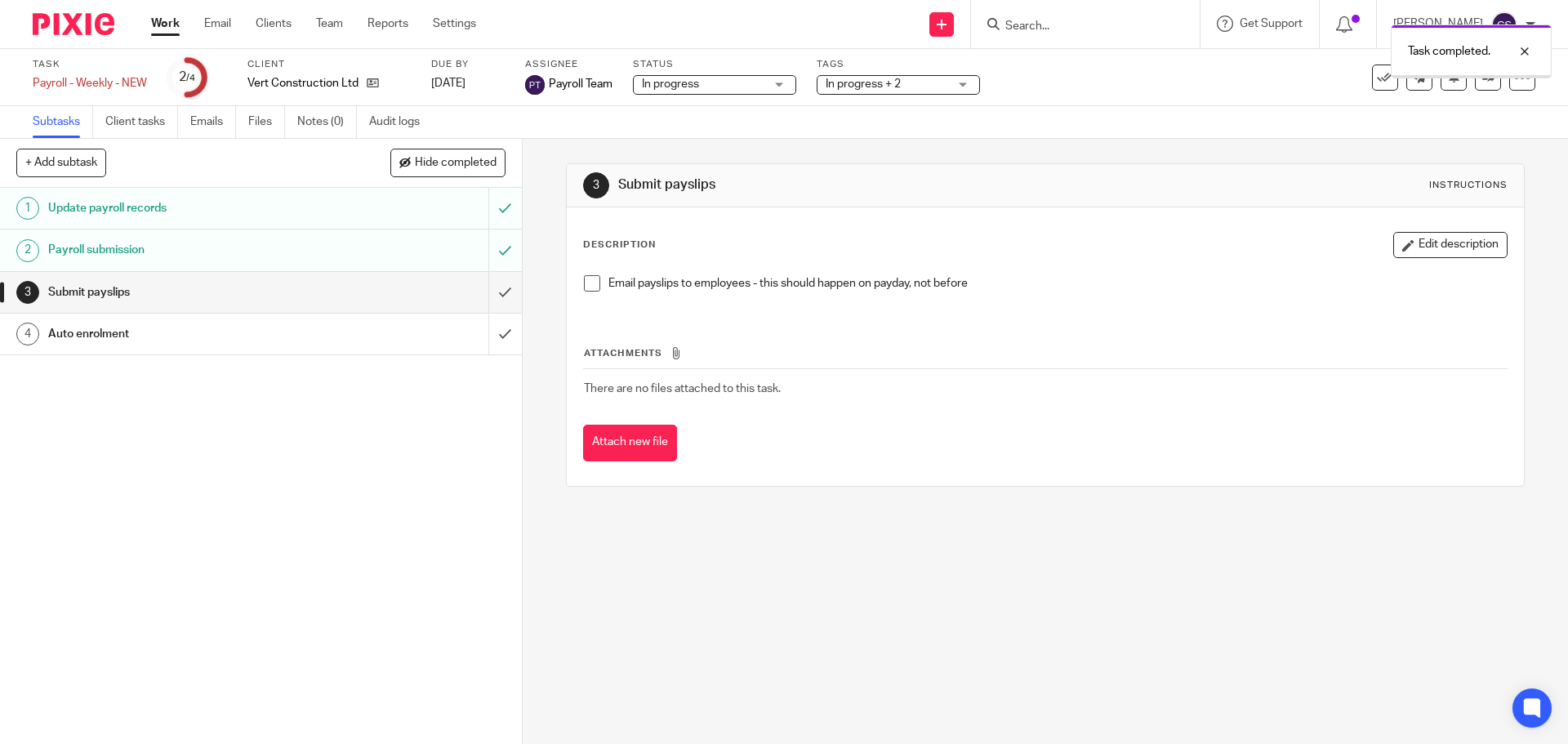
click at [487, 289] on input "submit" at bounding box center [260, 292] width 522 height 41
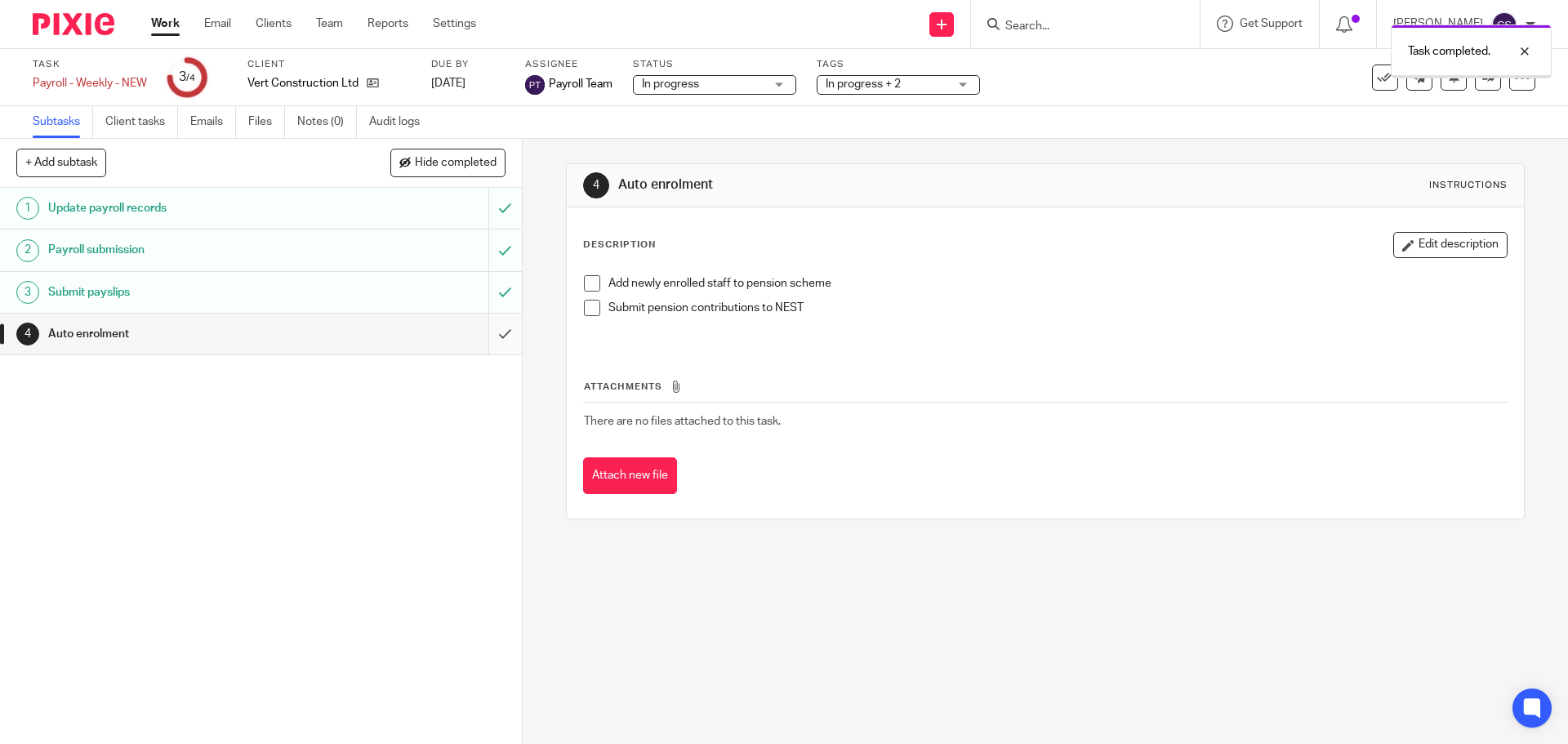
click at [487, 334] on input "submit" at bounding box center [260, 334] width 522 height 41
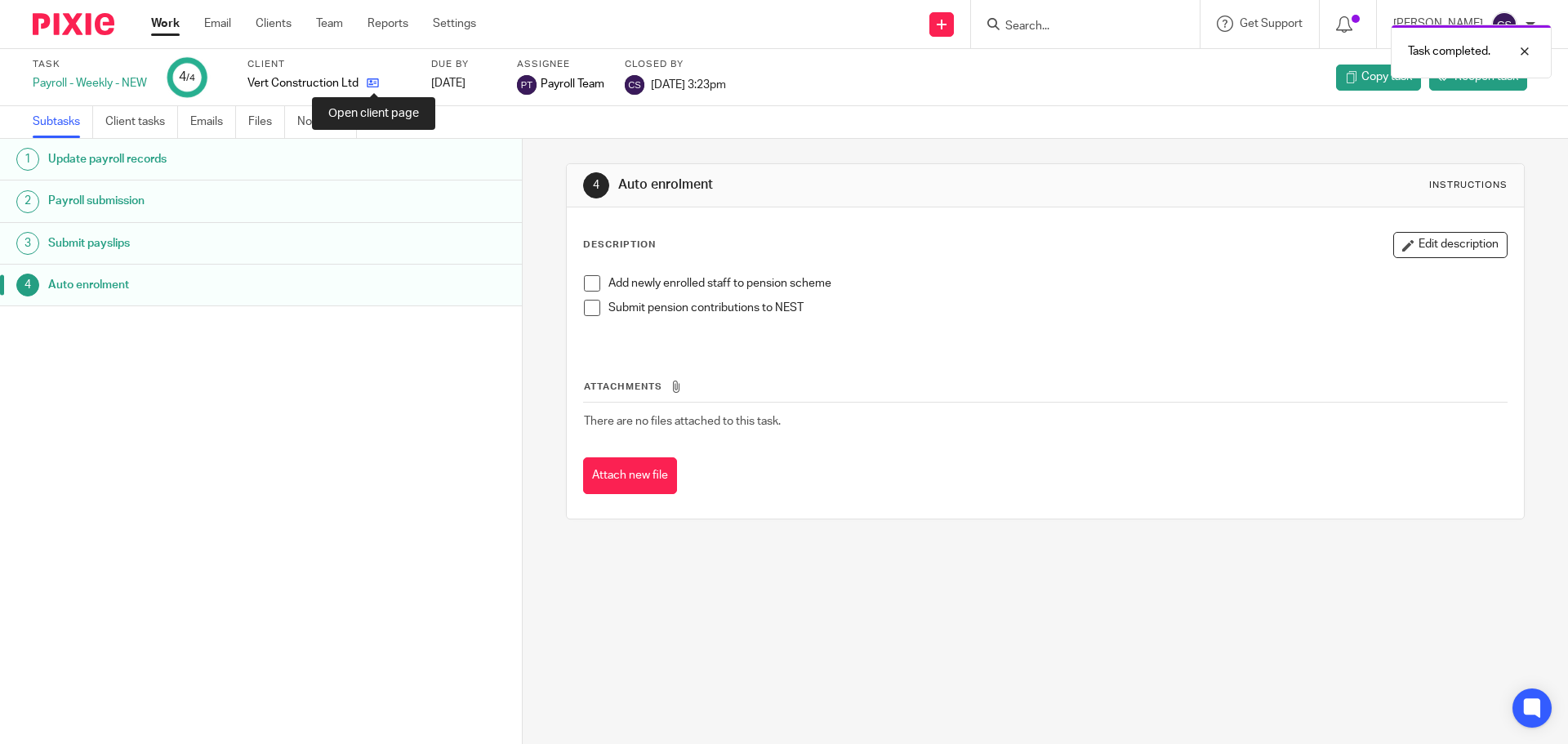
click at [375, 79] on icon at bounding box center [372, 83] width 13 height 13
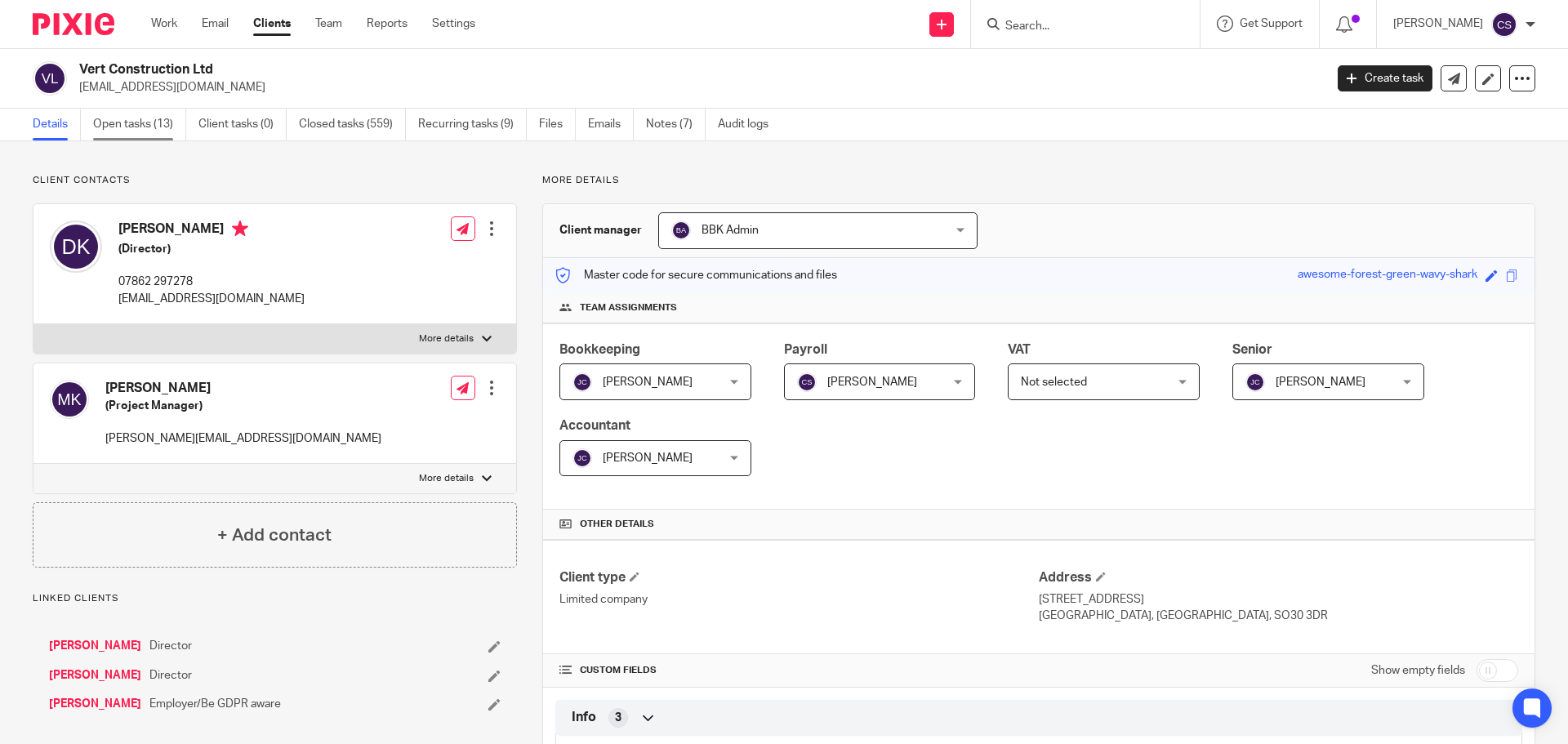
click at [113, 125] on link "Open tasks (13)" at bounding box center [140, 124] width 93 height 32
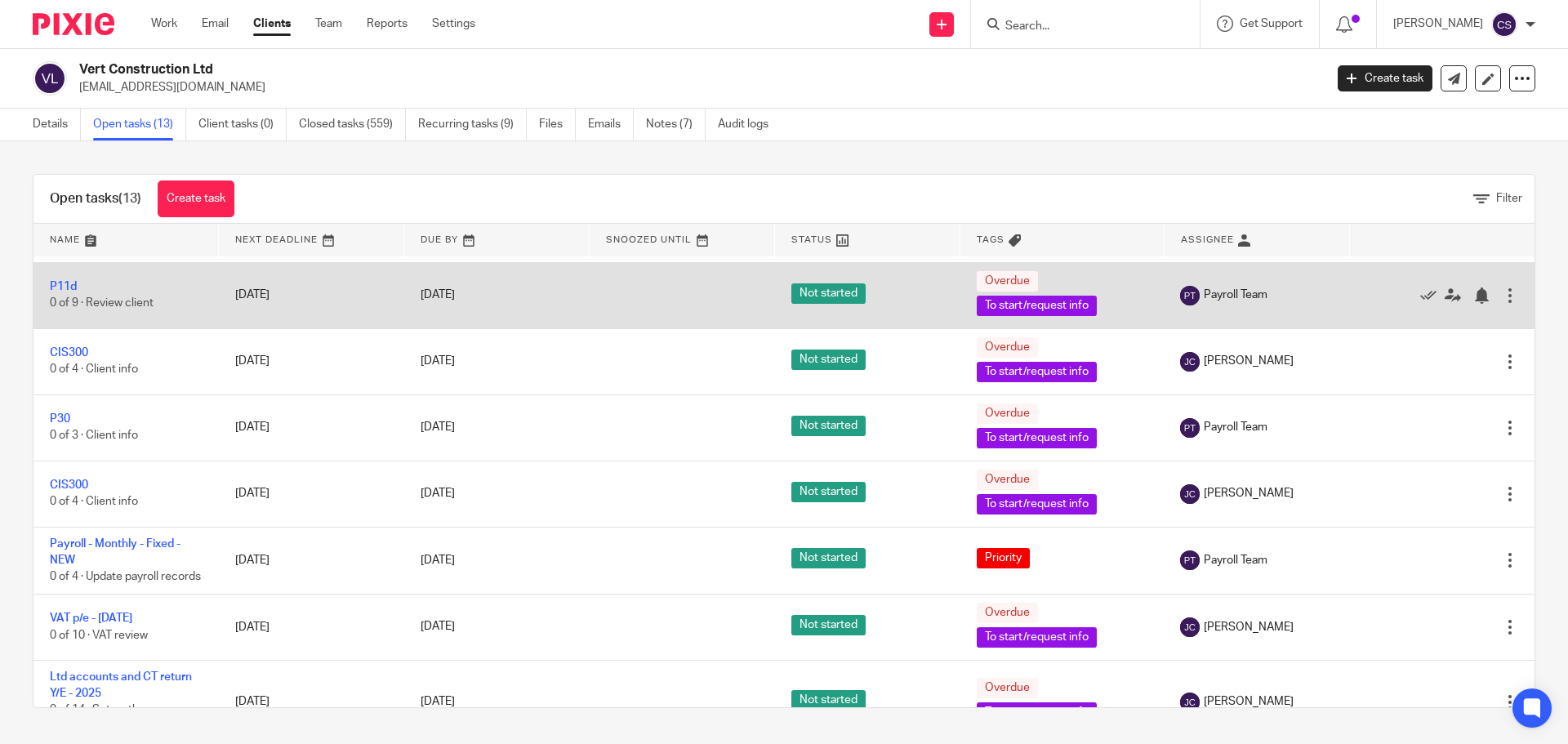
scroll to position [552, 0]
